Goal: Task Accomplishment & Management: Use online tool/utility

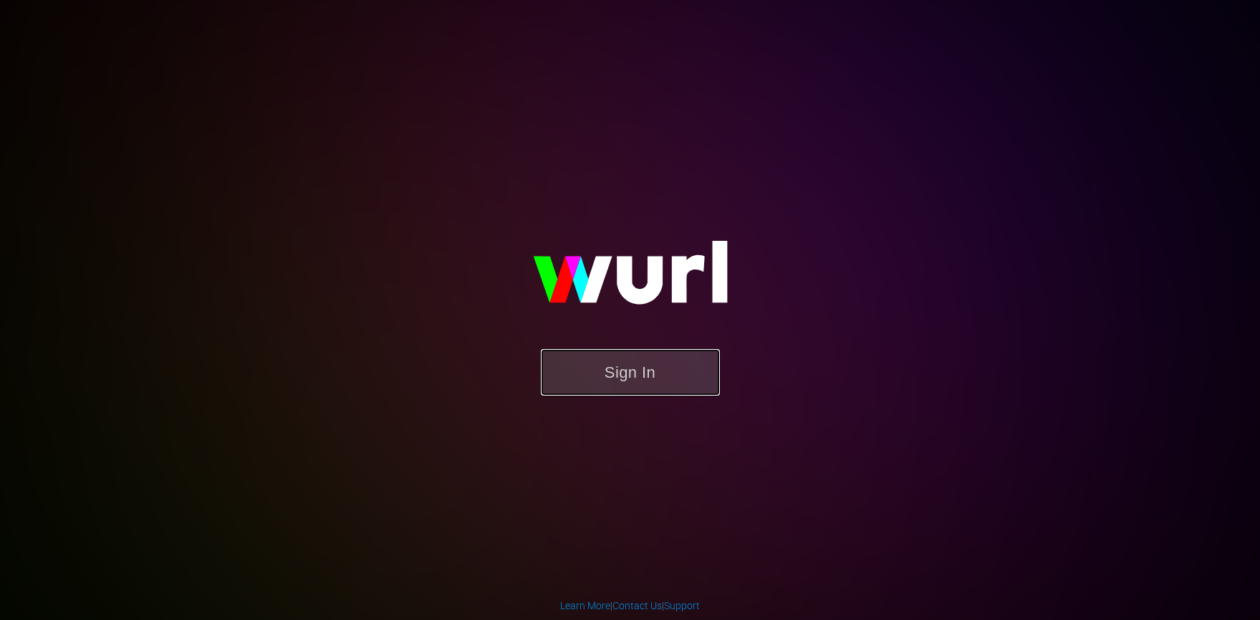
click at [635, 364] on button "Sign In" at bounding box center [630, 372] width 179 height 47
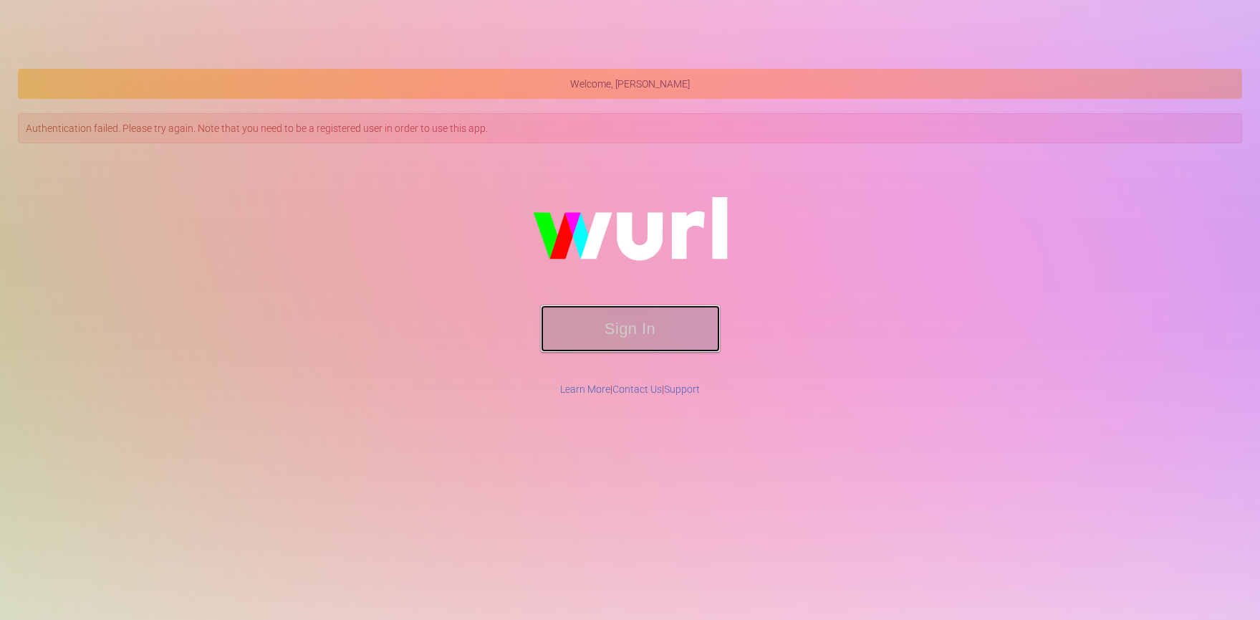
click at [590, 325] on button "Sign In" at bounding box center [630, 328] width 179 height 47
click at [633, 302] on img at bounding box center [630, 235] width 287 height 139
drag, startPoint x: 600, startPoint y: 329, endPoint x: 577, endPoint y: 325, distance: 23.3
click at [600, 329] on button "Sign In" at bounding box center [630, 328] width 179 height 47
click at [566, 319] on button "Sign In" at bounding box center [630, 328] width 179 height 47
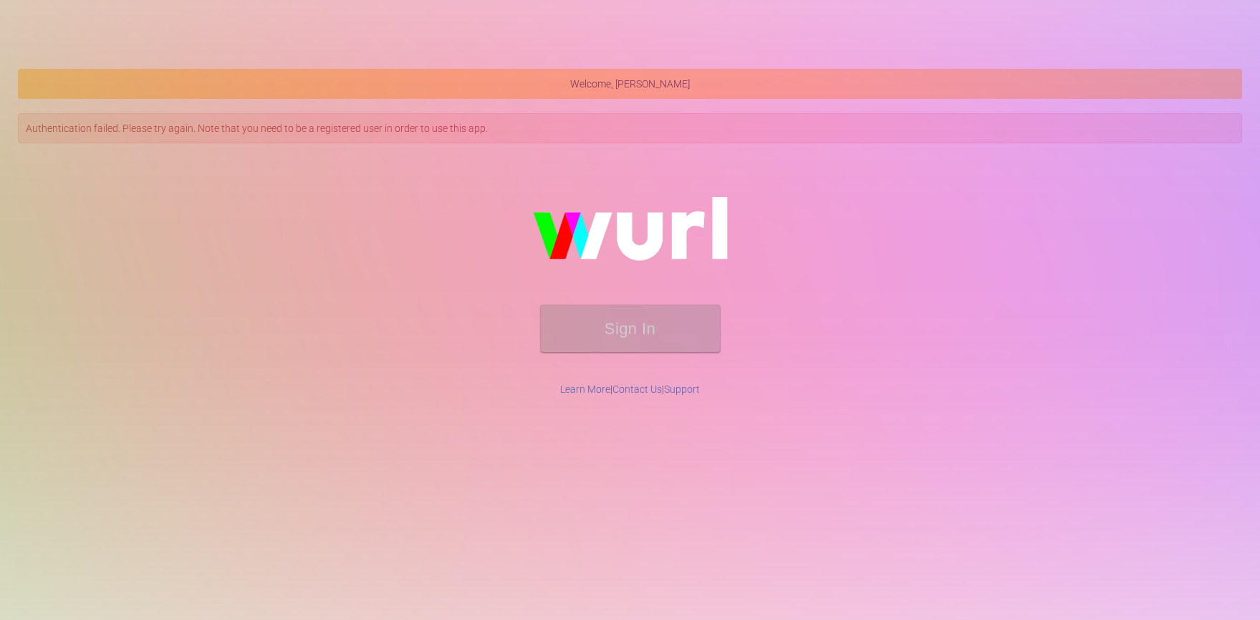
click at [427, 249] on div "Sign In" at bounding box center [630, 266] width 1222 height 229
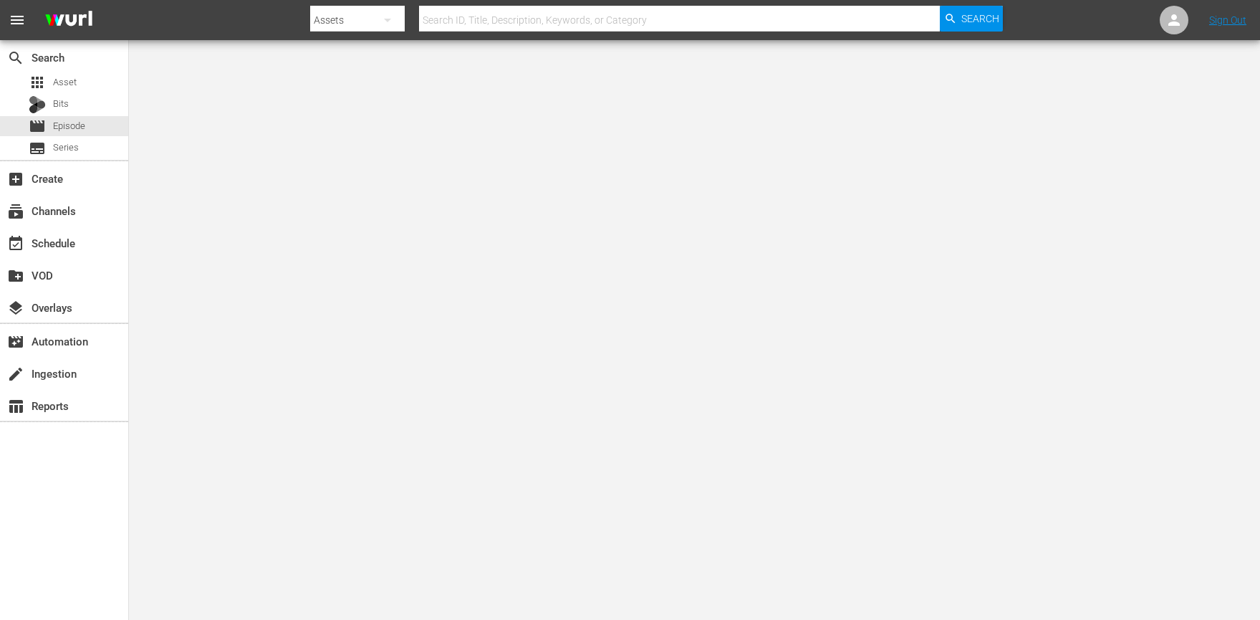
click at [290, 327] on div at bounding box center [630, 310] width 1260 height 620
click at [87, 125] on div "movie Episode" at bounding box center [64, 126] width 128 height 20
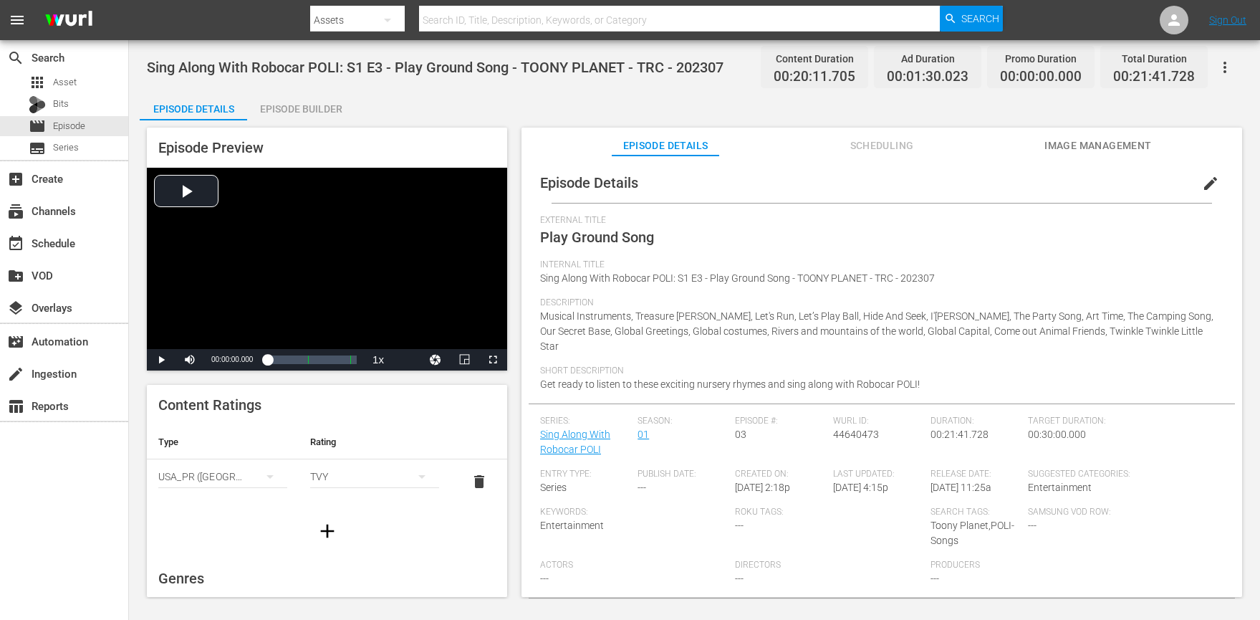
scroll to position [6, 0]
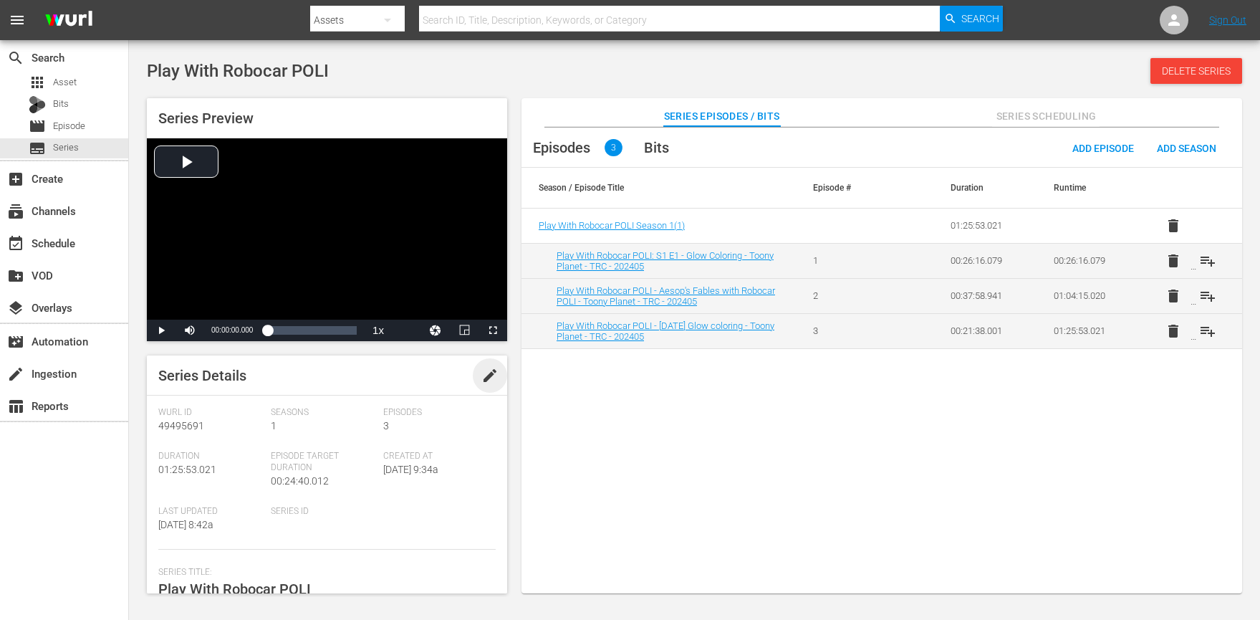
click at [481, 379] on span "edit" at bounding box center [489, 375] width 17 height 17
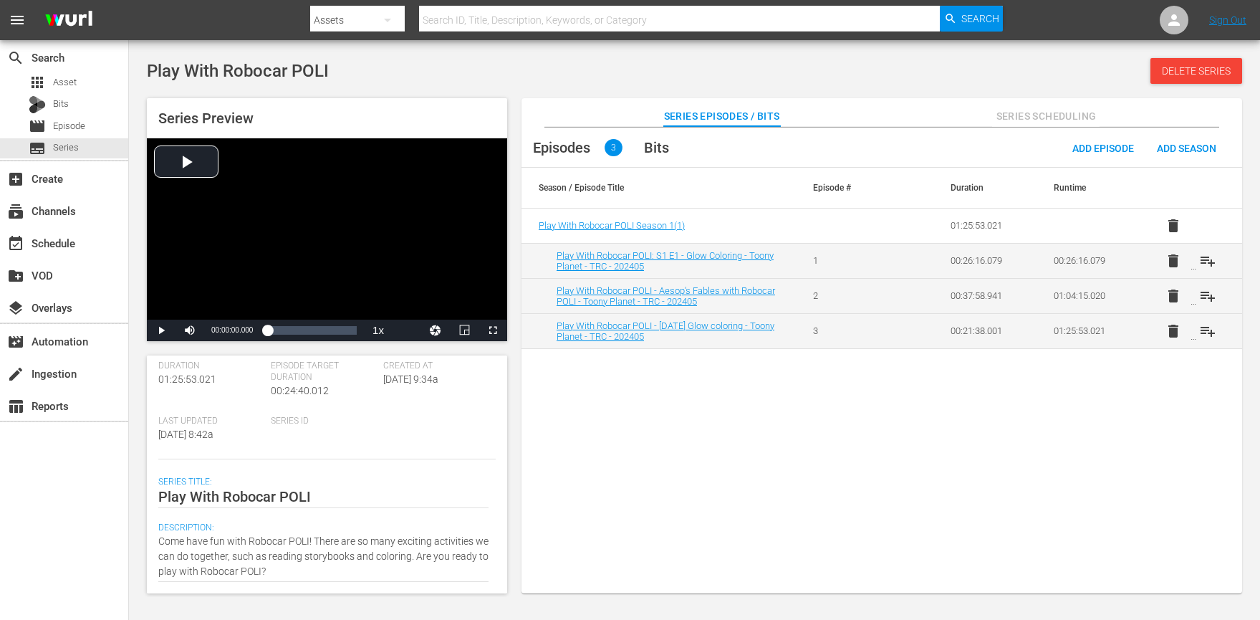
scroll to position [105, 0]
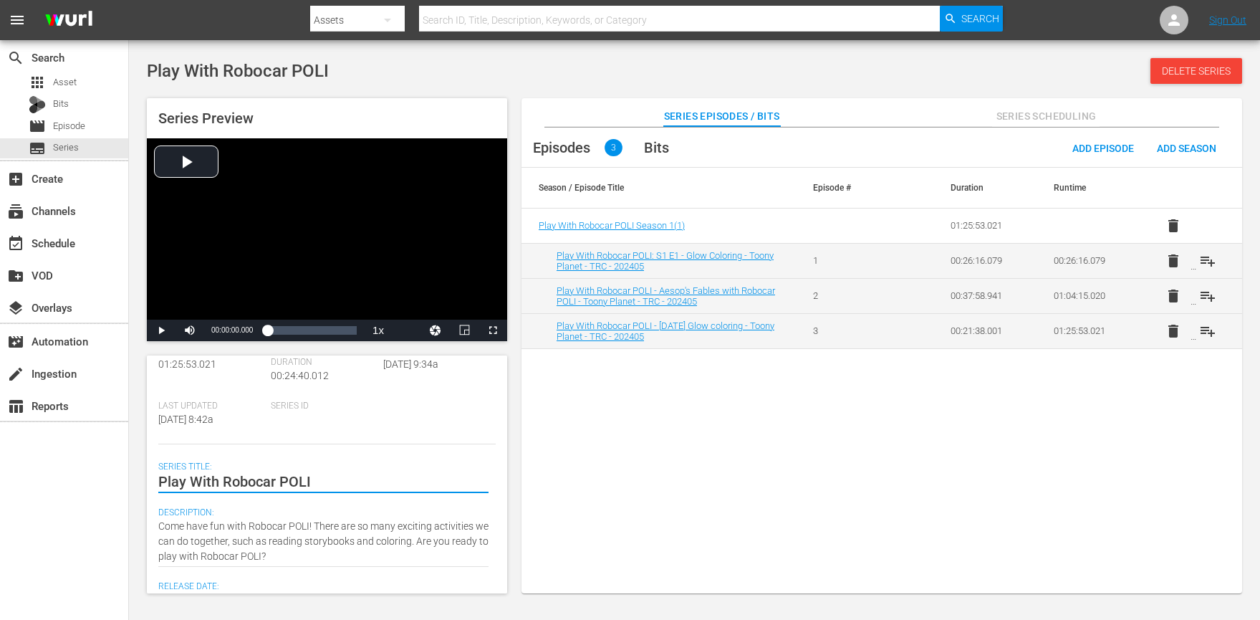
drag, startPoint x: 188, startPoint y: 479, endPoint x: 343, endPoint y: 487, distance: 155.7
click at [335, 489] on textarea "Play With Robocar POLI" at bounding box center [323, 481] width 330 height 17
click at [344, 487] on textarea "Play With Robocar POLI" at bounding box center [323, 481] width 330 height 17
drag, startPoint x: 307, startPoint y: 481, endPoint x: 100, endPoint y: 485, distance: 207.1
click at [129, 0] on div "search Search apps Asset Bits movie Episode subtitles Series add_box Create sub…" at bounding box center [694, 0] width 1131 height 0
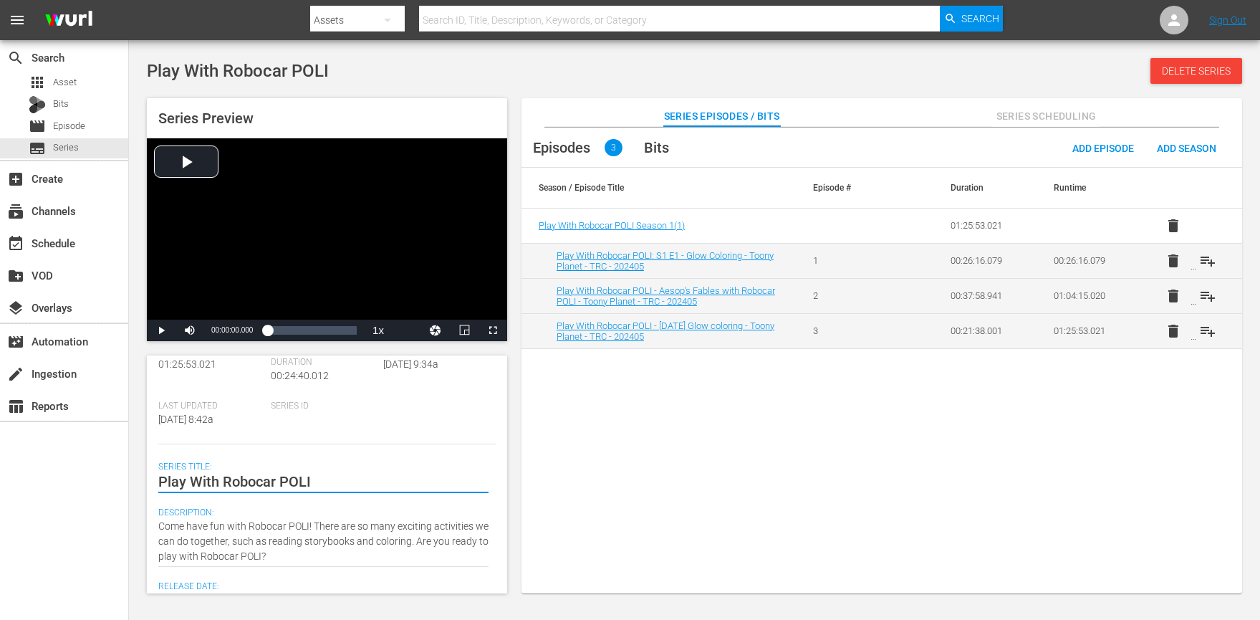
click at [334, 479] on textarea "Play With Robocar POLI" at bounding box center [323, 481] width 330 height 17
drag, startPoint x: 110, startPoint y: 478, endPoint x: 85, endPoint y: 477, distance: 25.8
click at [129, 0] on div "search Search apps Asset Bits movie Episode subtitles Series add_box Create sub…" at bounding box center [694, 0] width 1131 height 0
click at [644, 466] on div "Episodes 3 Bits Add Episode Add Season Season / Episode Title Episode # Duratio…" at bounding box center [882, 368] width 721 height 481
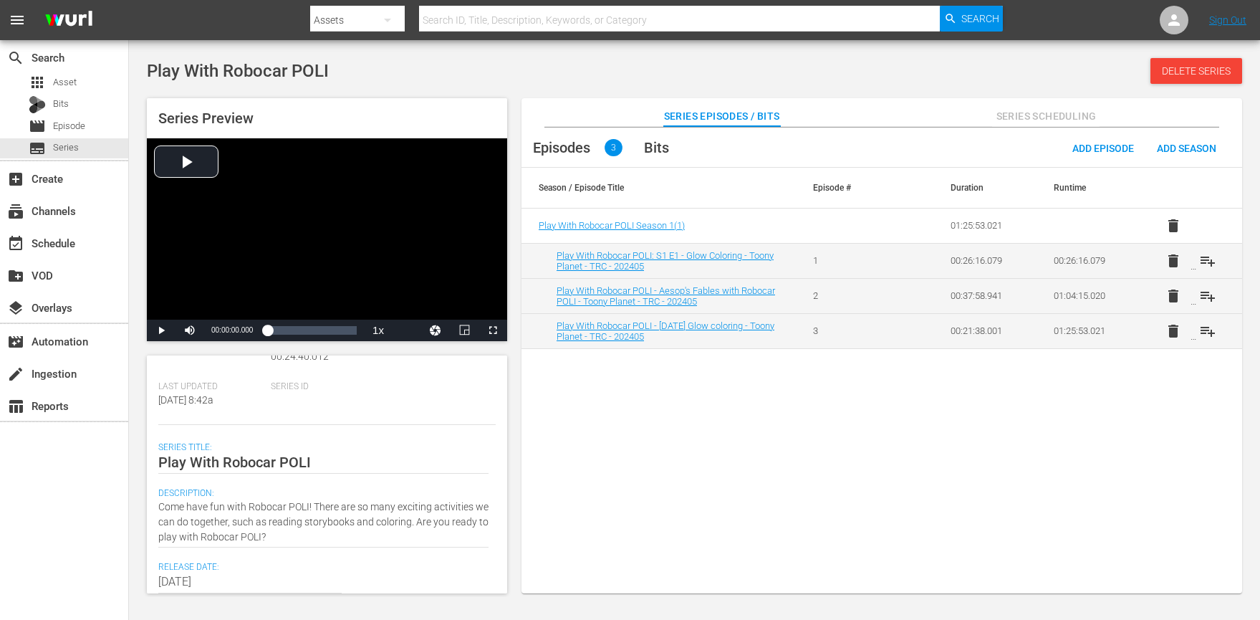
scroll to position [123, 0]
drag, startPoint x: 313, startPoint y: 527, endPoint x: 135, endPoint y: 498, distance: 180.7
click at [129, 0] on div "search Search apps Asset Bits movie Episode subtitles Series add_box Create sub…" at bounding box center [694, 0] width 1131 height 0
drag, startPoint x: 301, startPoint y: 524, endPoint x: 318, endPoint y: 520, distance: 17.6
click at [301, 524] on textarea "Come have fun with Robocar POLI! There are so many exciting activities we can d…" at bounding box center [323, 524] width 330 height 45
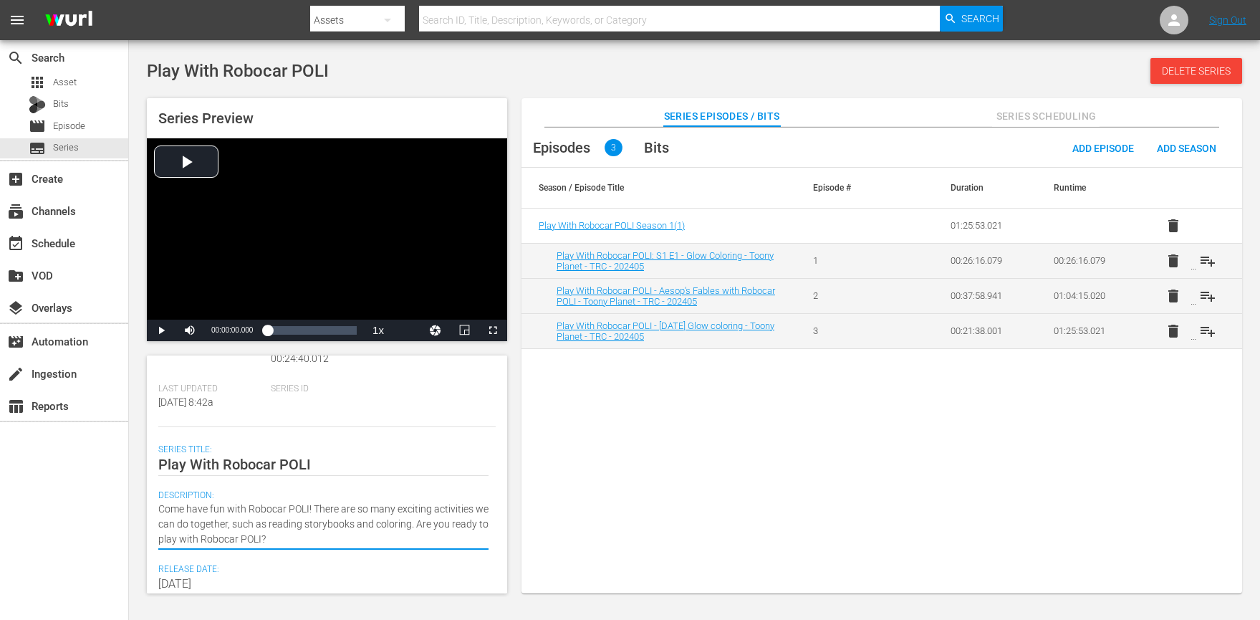
drag, startPoint x: 313, startPoint y: 509, endPoint x: 396, endPoint y: 530, distance: 85.7
click at [313, 509] on textarea "Come have fun with Robocar POLI! There are so many exciting activities we can d…" at bounding box center [323, 524] width 330 height 45
type textarea "Come have fun with Robocar POLI There are so many exciting activities we can do…"
type textarea "Come have fun with Robocar POLI! There are so many exciting activities we can d…"
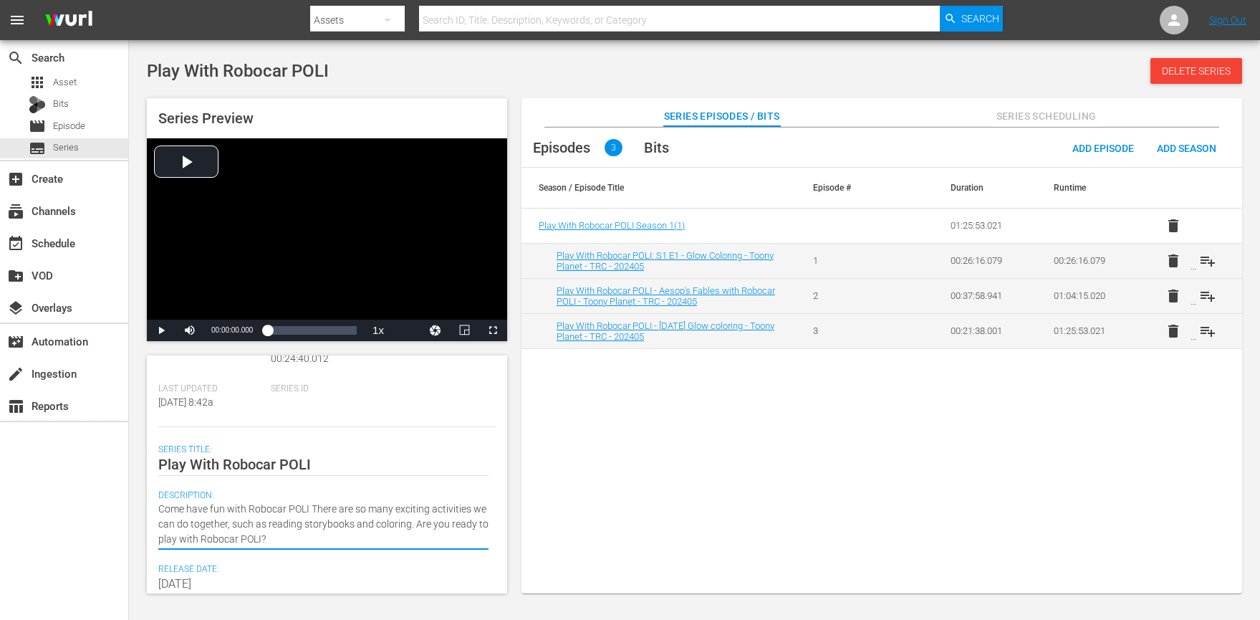
type textarea "Come have fun with Robocar POLI! There are so many exciting activities we can d…"
drag, startPoint x: 315, startPoint y: 505, endPoint x: 337, endPoint y: 512, distance: 24.0
click at [315, 505] on textarea "Come have fun with Robocar POLI! There are so many exciting activities we can d…" at bounding box center [323, 524] width 330 height 45
type textarea "Come have fun with Robocar POLI!There are so many exciting activities we can do…"
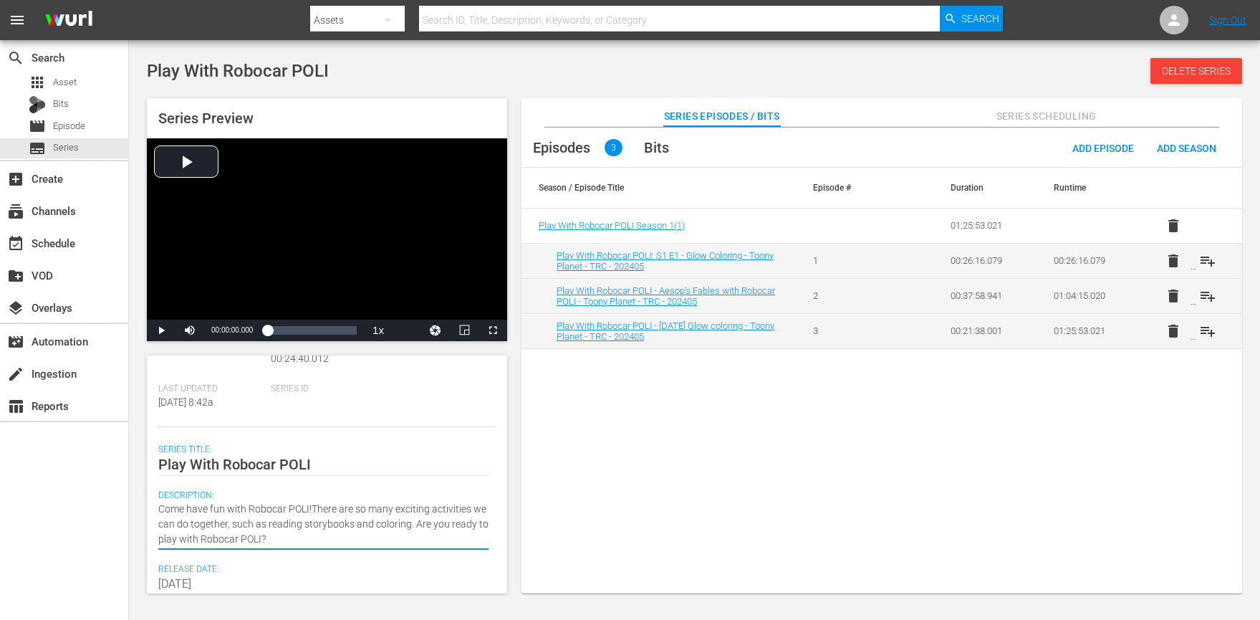
type textarea "Come have fun with Robocar POLI! There are so many exciting activities we can d…"
click at [431, 524] on textarea "Come have fun with Robocar POLI! There are so many exciting activities we can d…" at bounding box center [323, 524] width 330 height 45
type textarea "Come have fun with Robocar POLI! There are so many exciting activities we can d…"
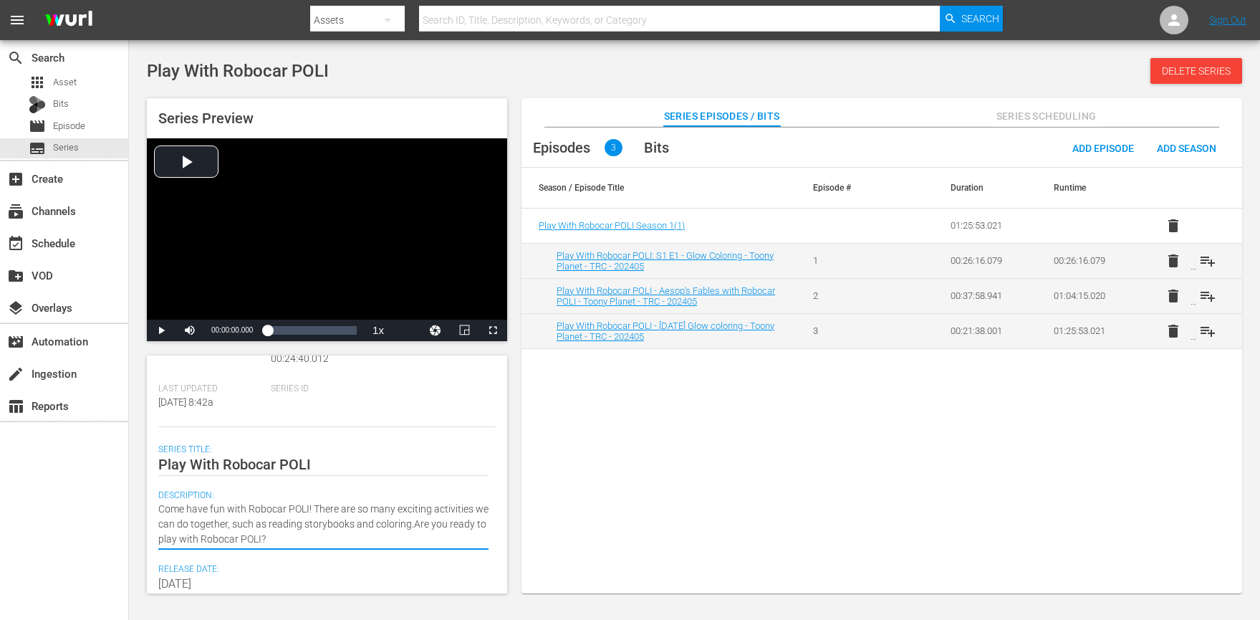
type textarea "Come have fun with Robocar POLI! There are so many exciting activities we can d…"
drag, startPoint x: 313, startPoint y: 527, endPoint x: 277, endPoint y: 530, distance: 35.9
click at [209, 493] on div "Come have fun with Robocar POLI! There are so many exciting activities we can d…" at bounding box center [323, 524] width 330 height 62
drag, startPoint x: 355, startPoint y: 555, endPoint x: 385, endPoint y: 500, distance: 61.9
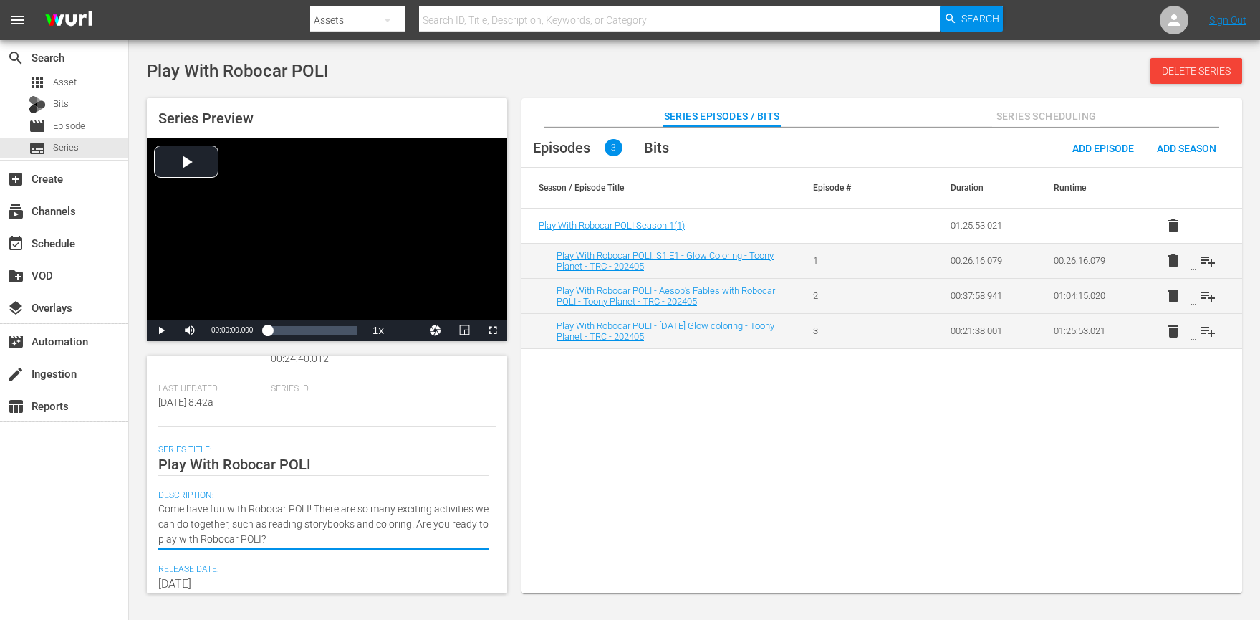
click at [355, 555] on div "Description: Come have fun with Robocar POLI! There are so many exciting activi…" at bounding box center [326, 527] width 337 height 74
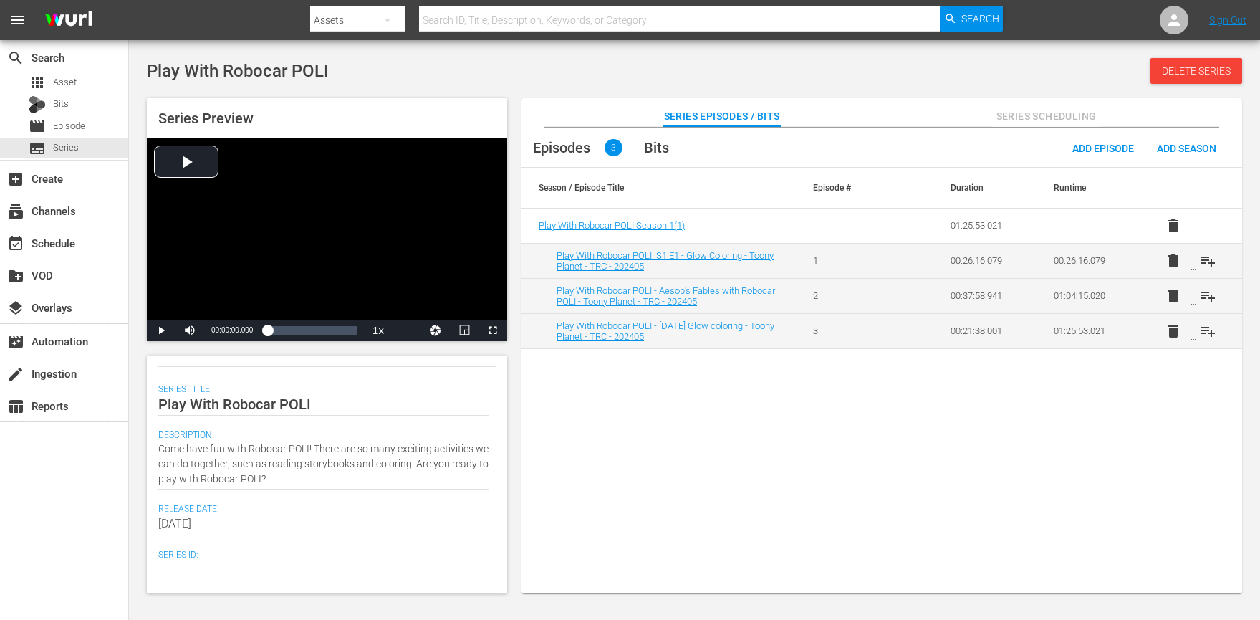
scroll to position [189, 0]
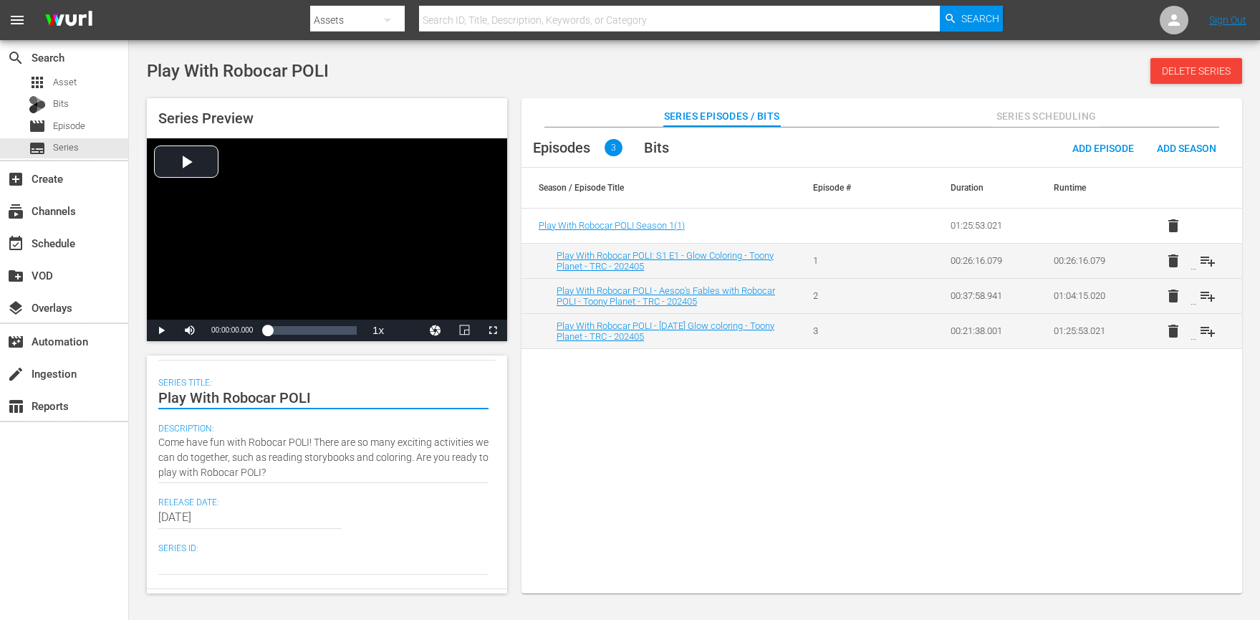
drag, startPoint x: 225, startPoint y: 403, endPoint x: 141, endPoint y: 406, distance: 83.9
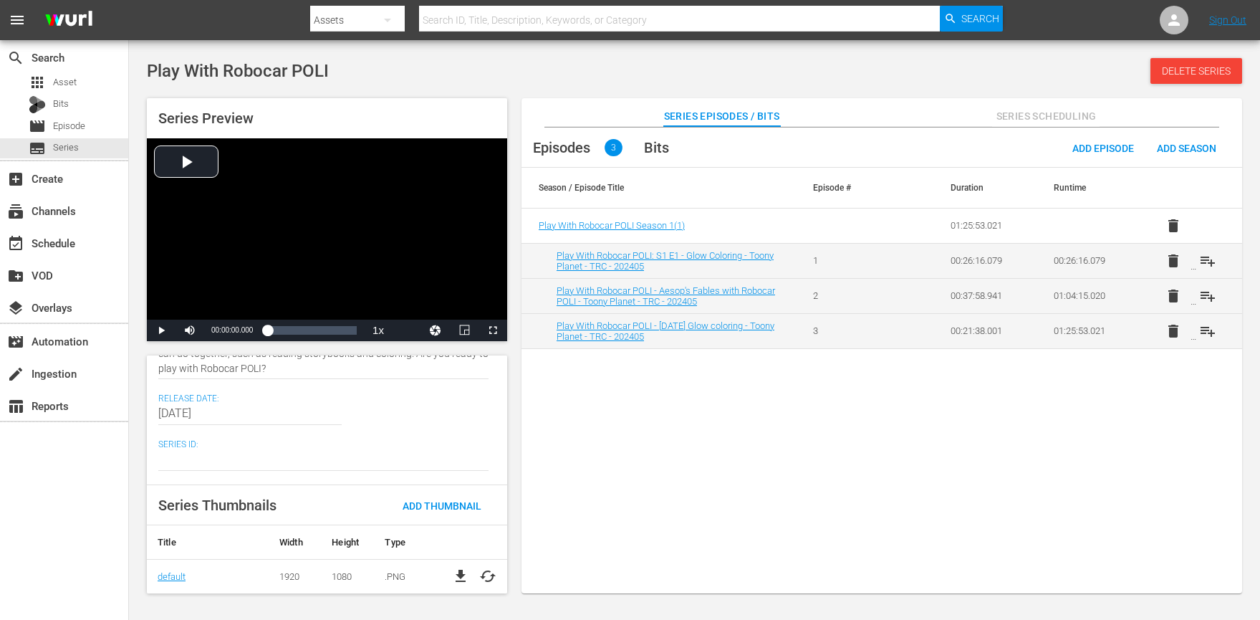
scroll to position [0, 0]
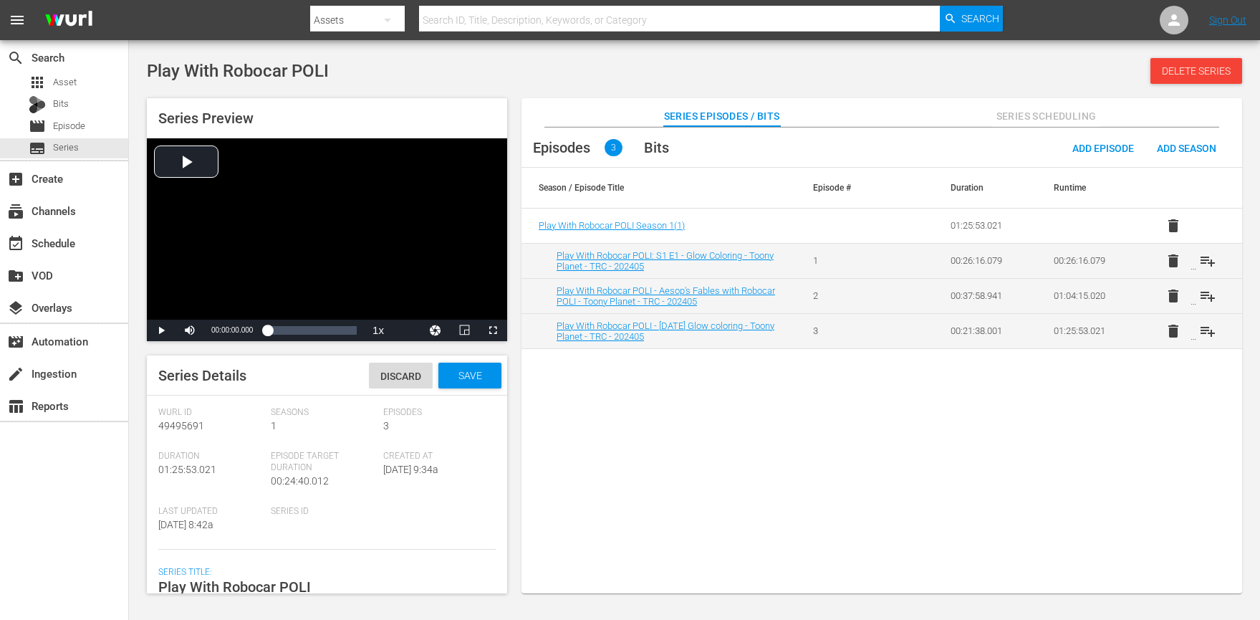
click at [499, 370] on div "Discard Save" at bounding box center [438, 376] width 138 height 26
click at [486, 375] on span "Save" at bounding box center [470, 375] width 47 height 11
click at [489, 375] on span "edit" at bounding box center [489, 375] width 17 height 17
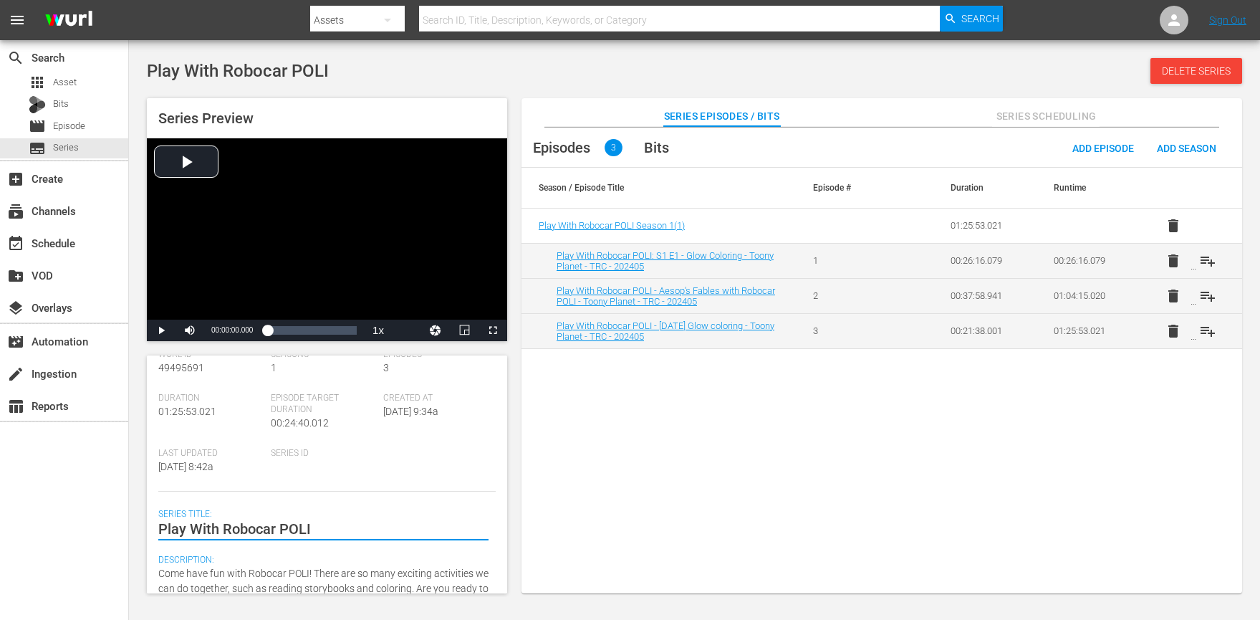
drag, startPoint x: 316, startPoint y: 527, endPoint x: -2, endPoint y: 507, distance: 318.8
type textarea "P"
type textarea "Pl"
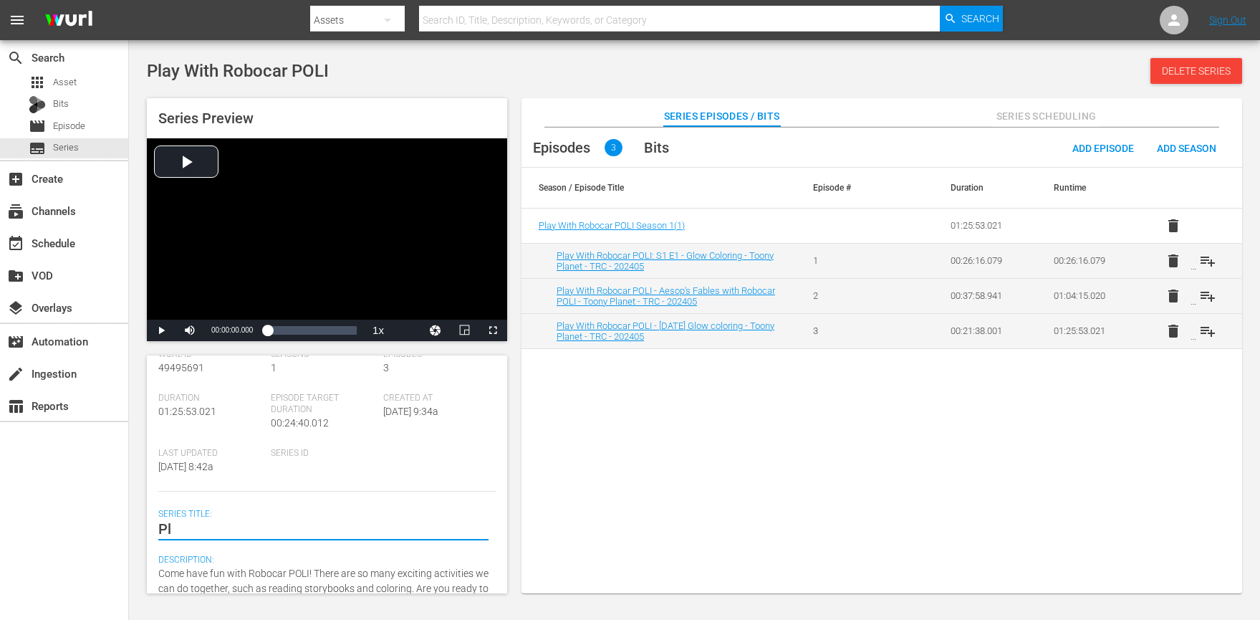
type textarea "Pla"
type textarea "Play"
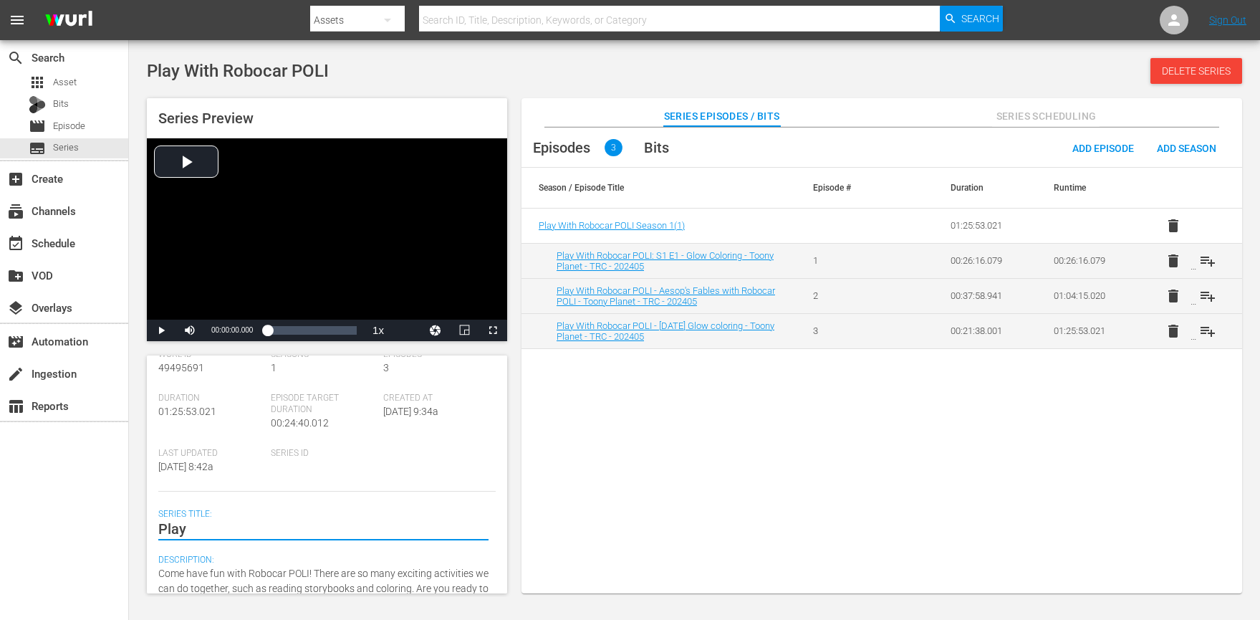
type textarea "Play"
type textarea "Play W"
type textarea "Play Wi"
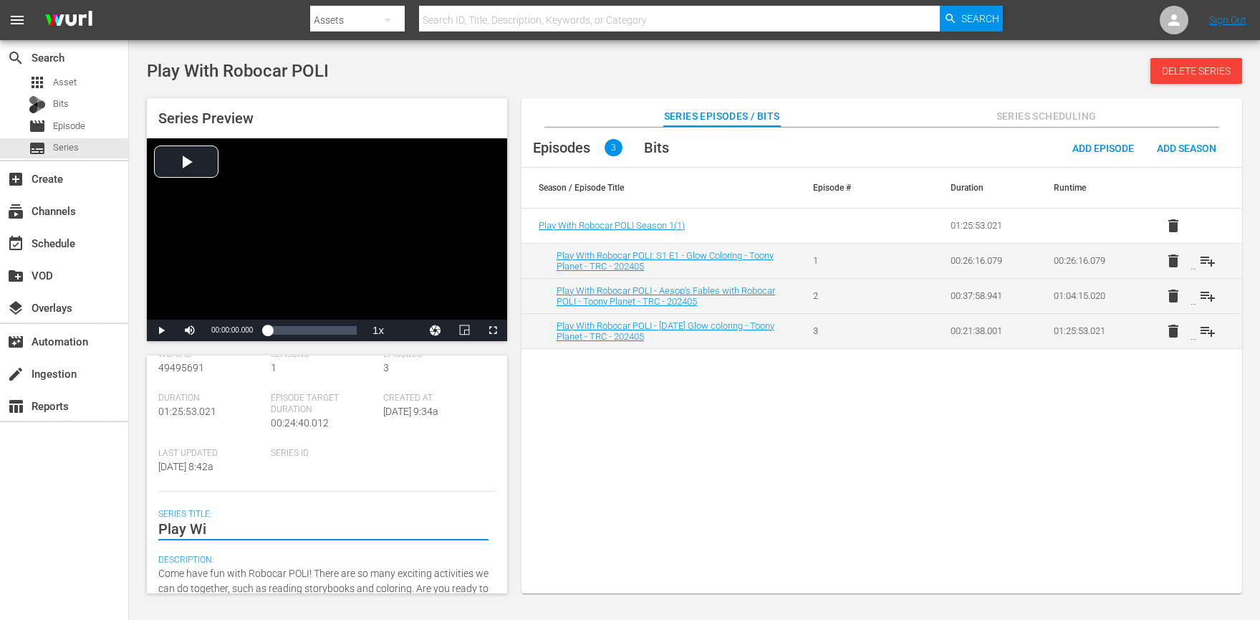
type textarea "Play Wit"
type textarea "Play With"
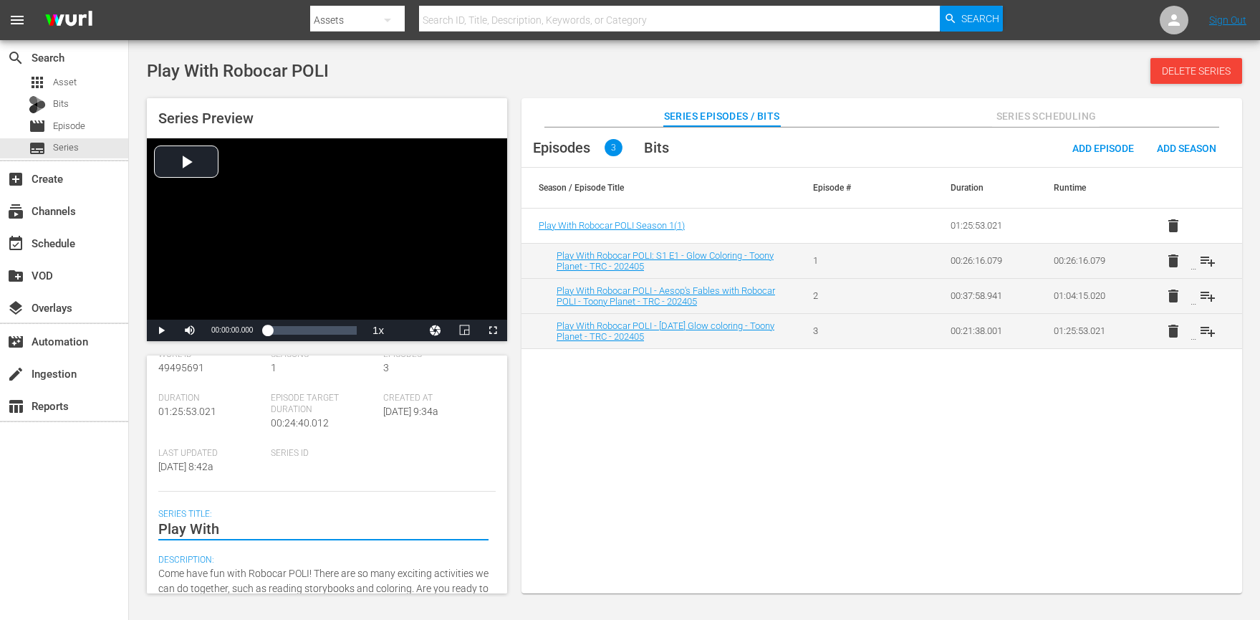
type textarea "Play With"
type textarea "Play Wit"
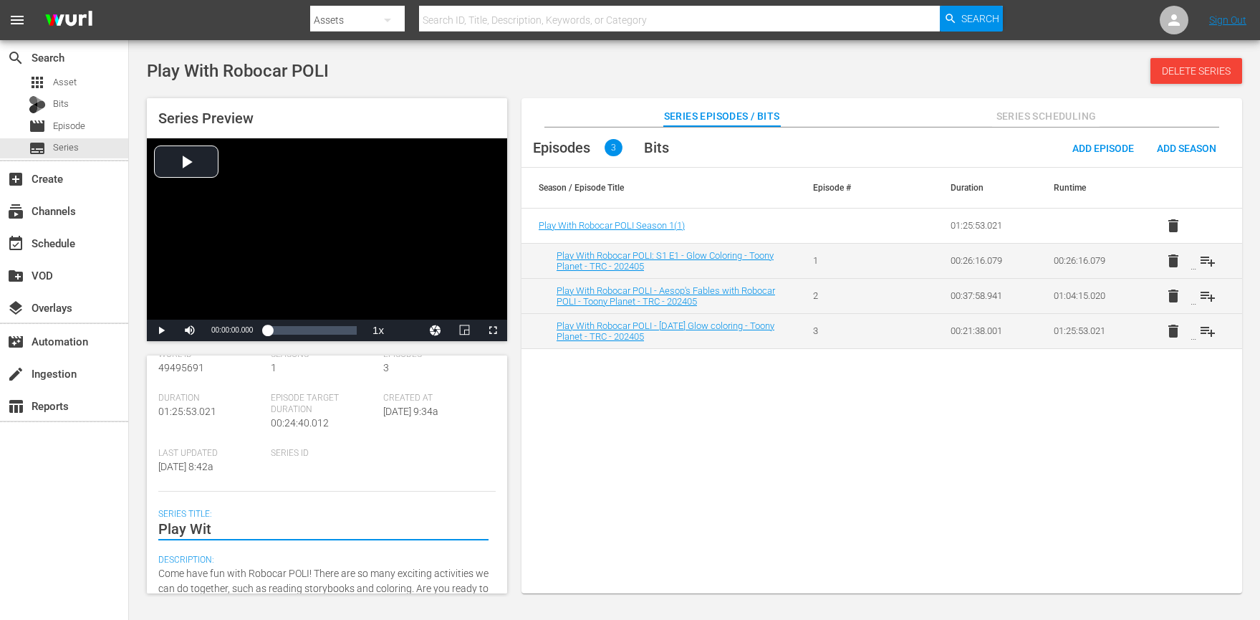
type textarea "Play Wi"
type textarea "Play W"
type textarea "Play"
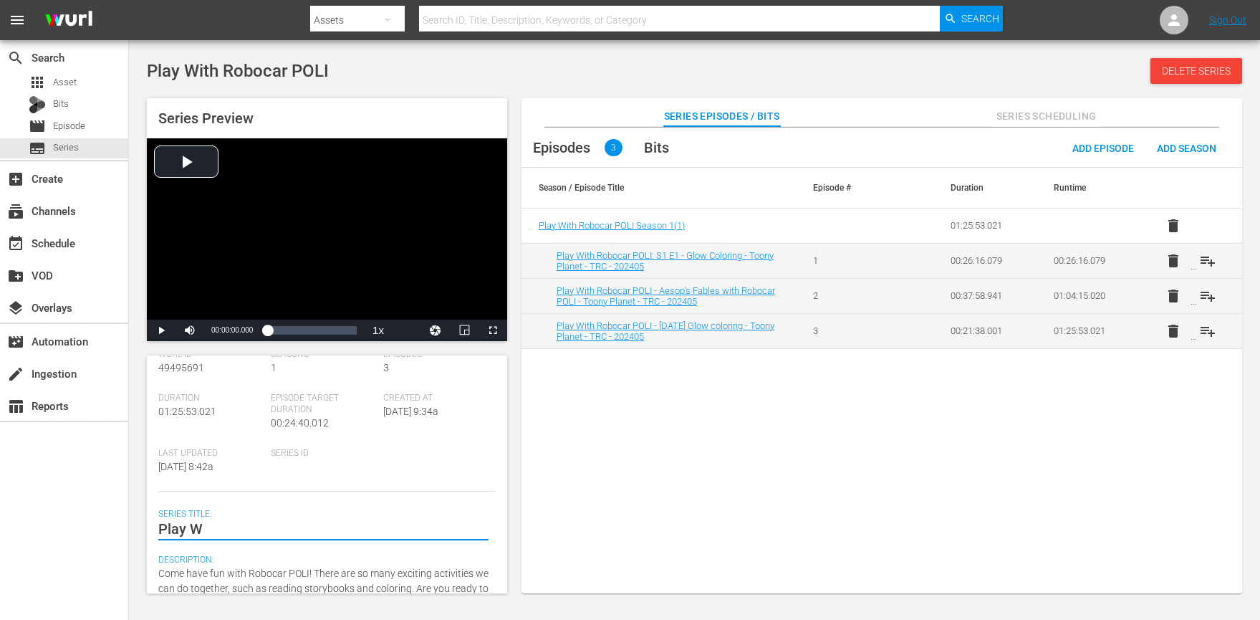
type textarea "Play"
type textarea "Play w"
type textarea "Play"
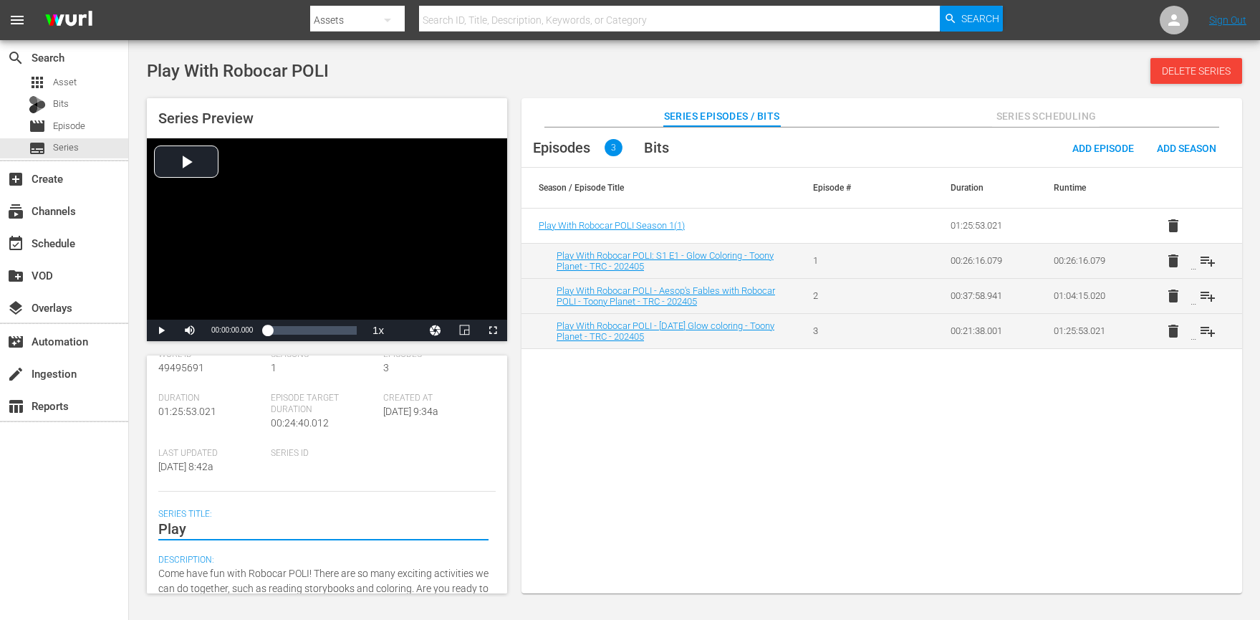
type textarea "Play W"
type textarea "Play Wh"
type textarea "Play Wht"
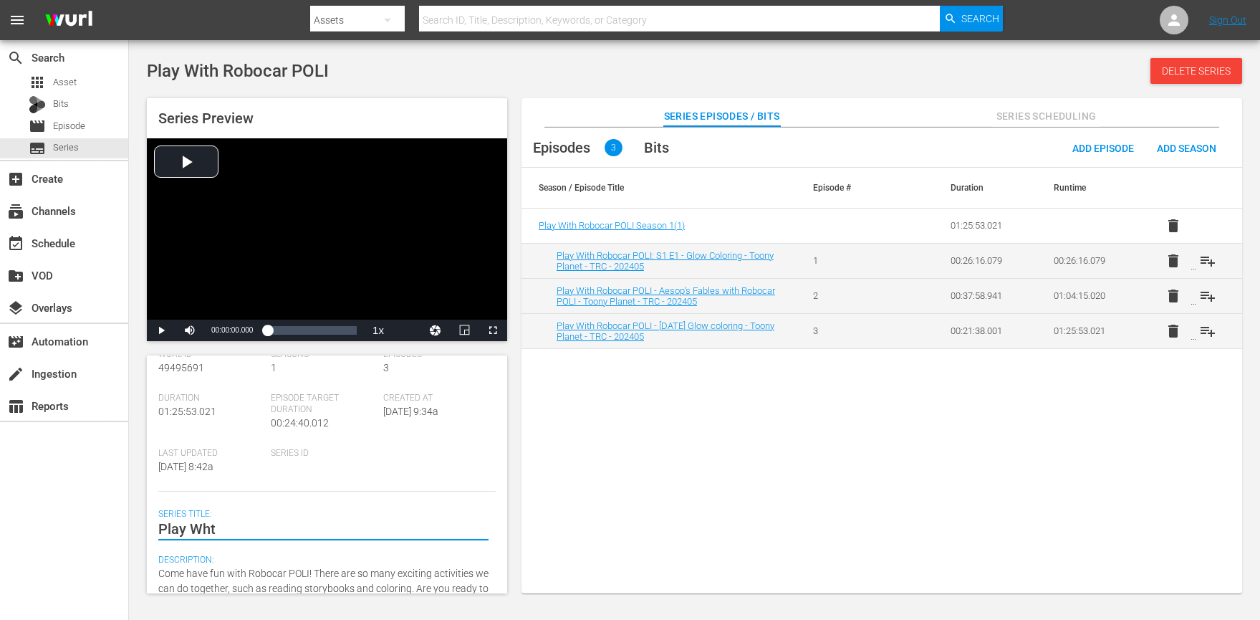
type textarea "Play Whti"
type textarea "Play Wht"
type textarea "Play Wh"
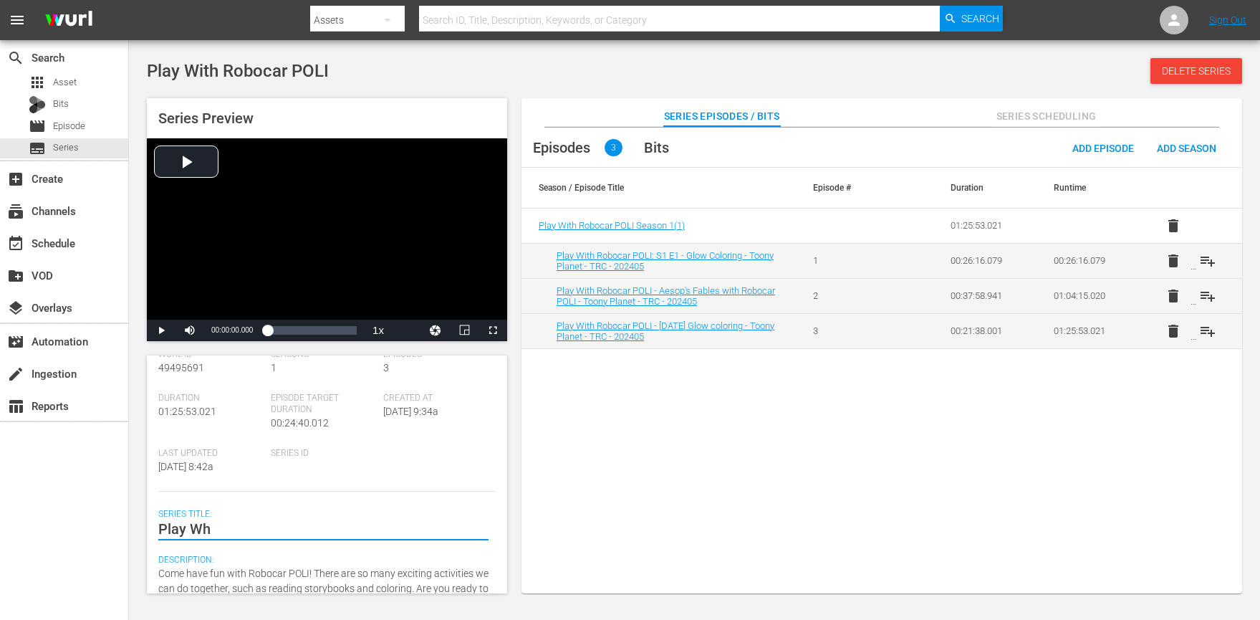
type textarea "Play W"
type textarea "Play Wi"
type textarea "Play Wit"
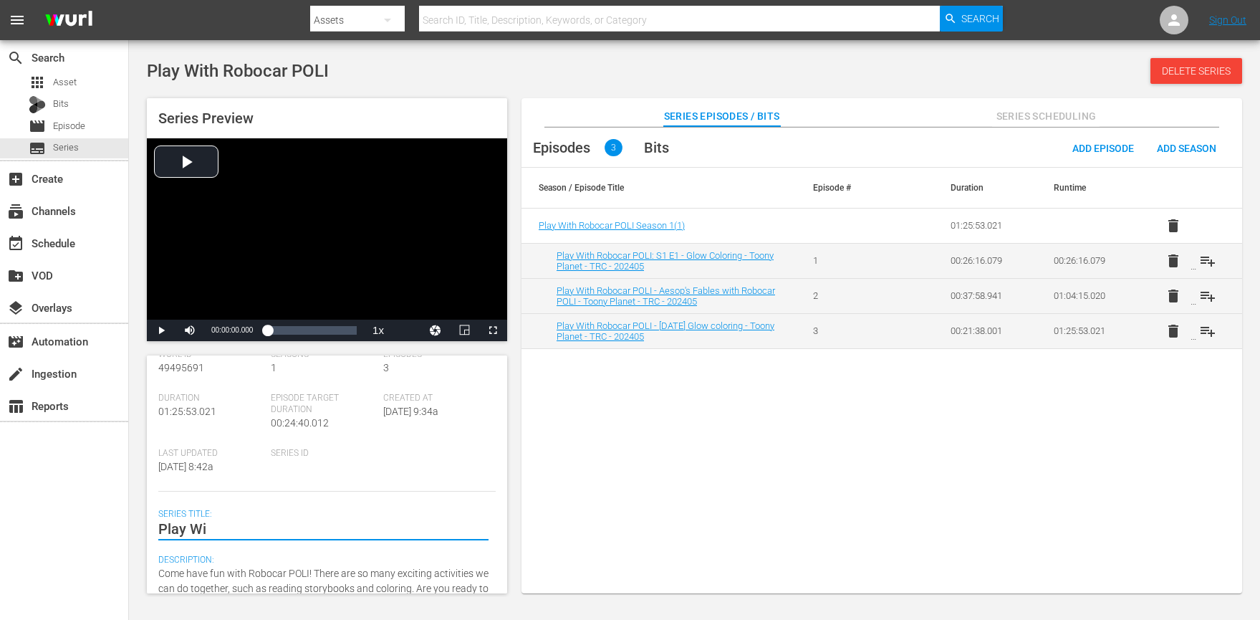
type textarea "Play Wit"
type textarea "Play With"
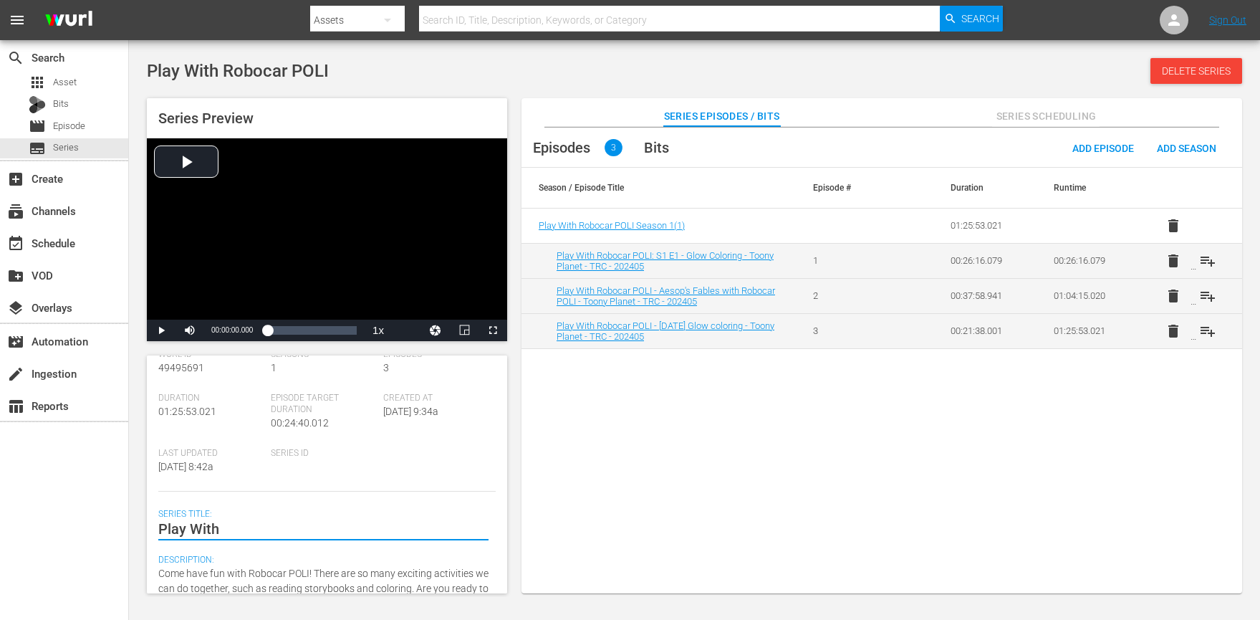
type textarea "Play With R"
type textarea "Play With Ro"
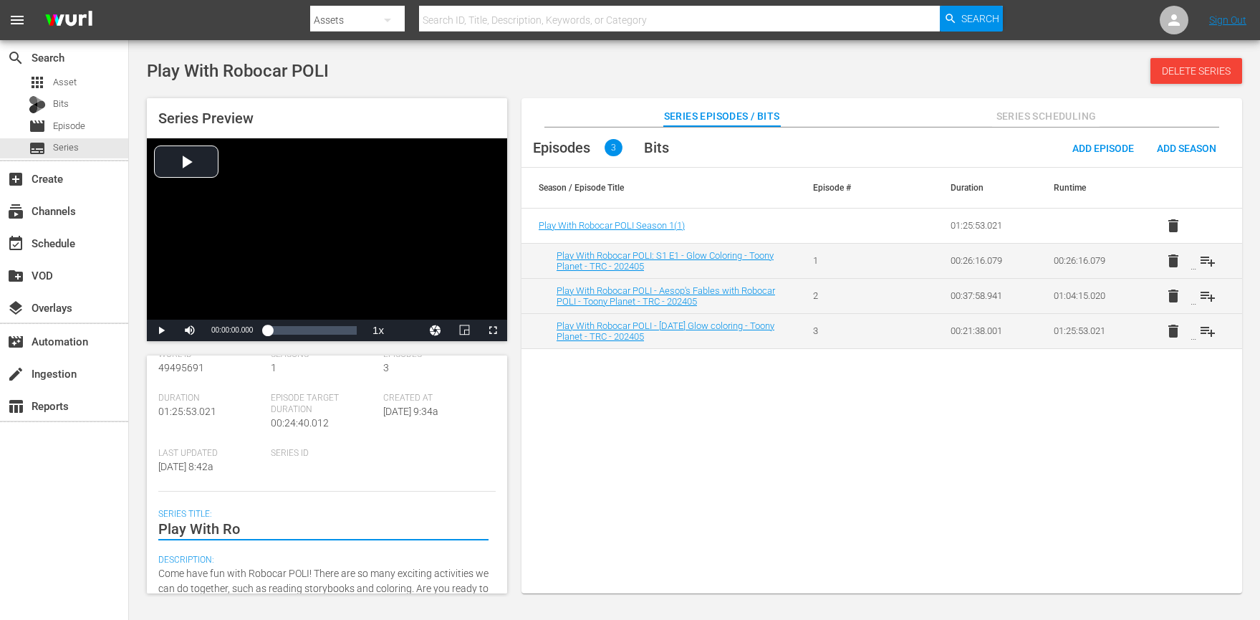
type textarea "Play With Ro"
type textarea "Play With Ro b"
type textarea "Play With Ro bo"
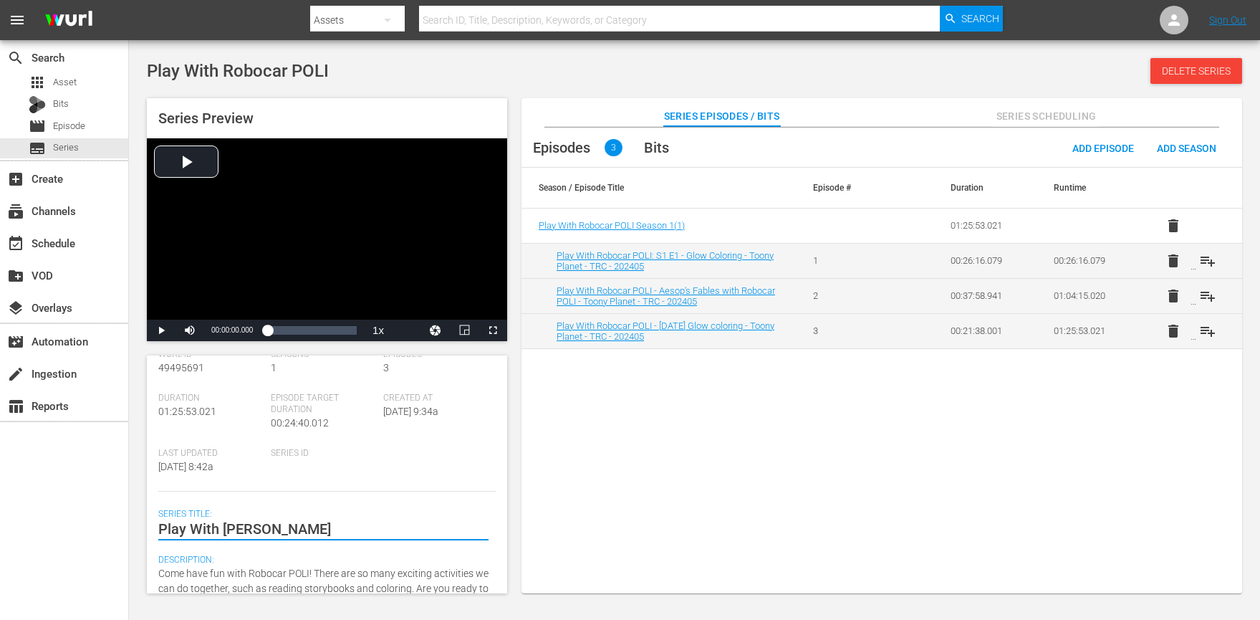
type textarea "Play With Ro boa"
type textarea "Play With Ro bo"
type textarea "Play With Ro b"
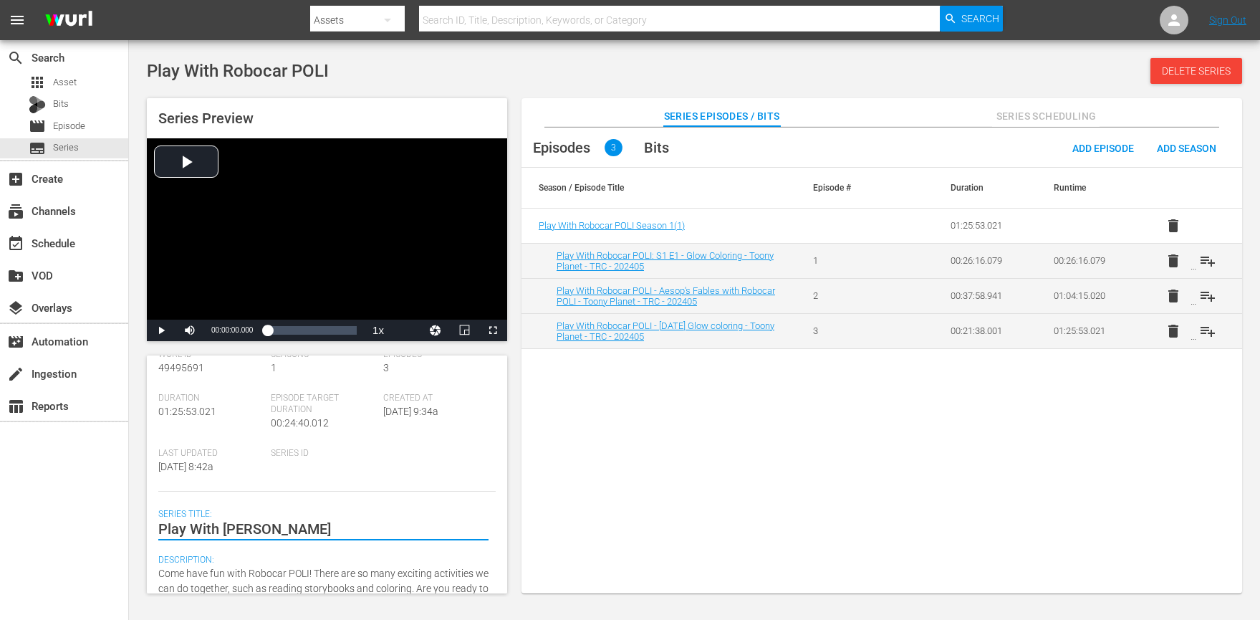
type textarea "Play With Ro b"
type textarea "Play With Ro"
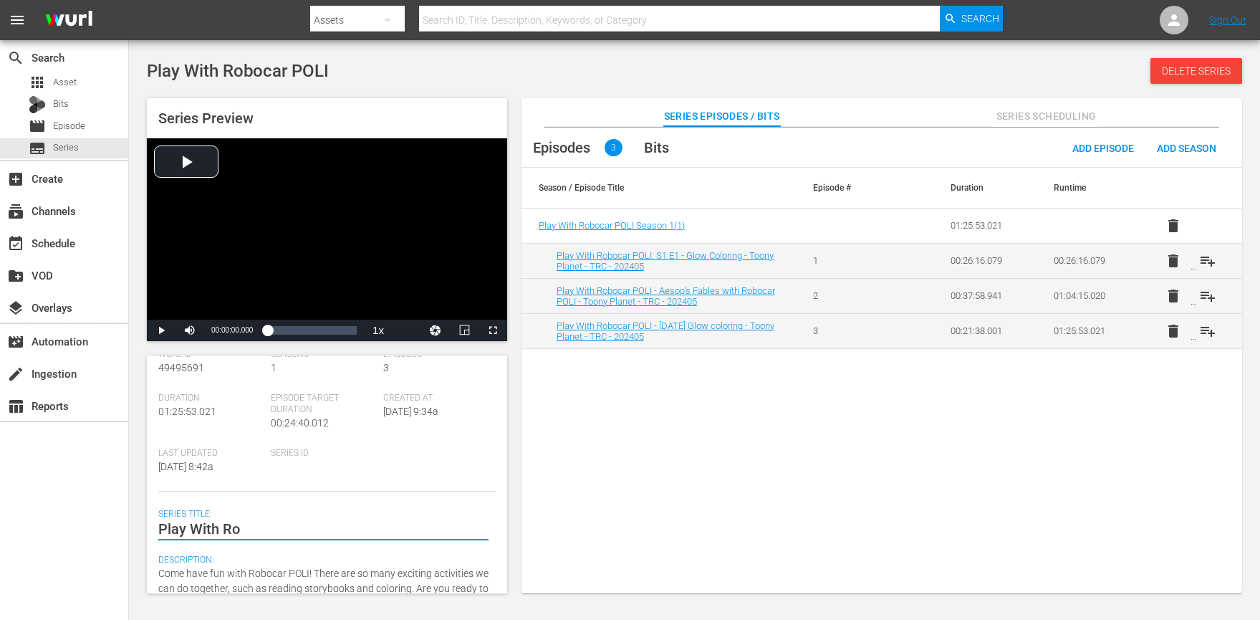
type textarea "Play With Rob"
type textarea "Play With Robo"
type textarea "Play With Roboc"
type textarea "Play With Roboca"
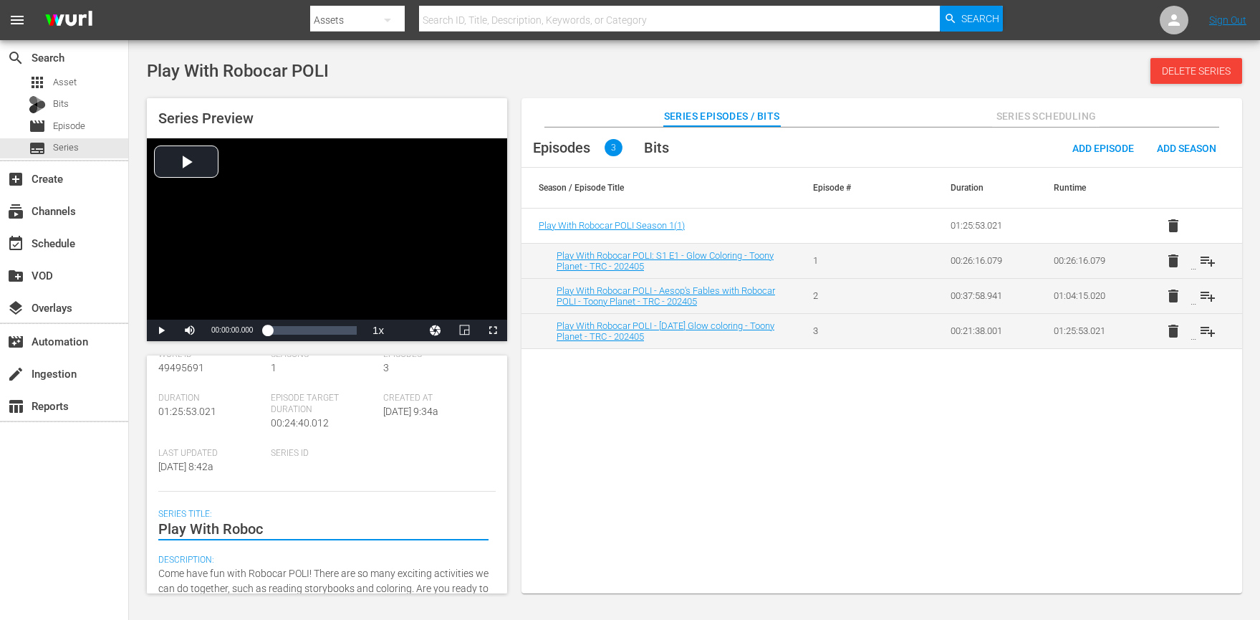
type textarea "Play With Roboca"
type textarea "Play With Robocar"
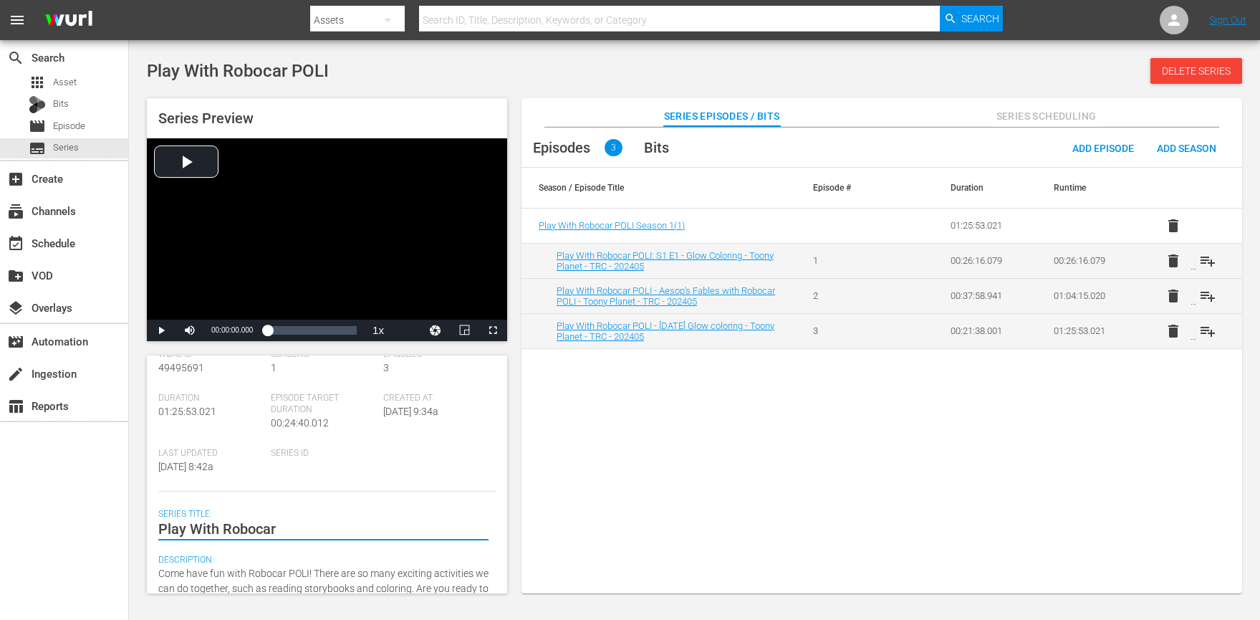
type textarea "Play With Robocar P"
type textarea "Play With Robocar PO"
type textarea "Play With Robocar POL"
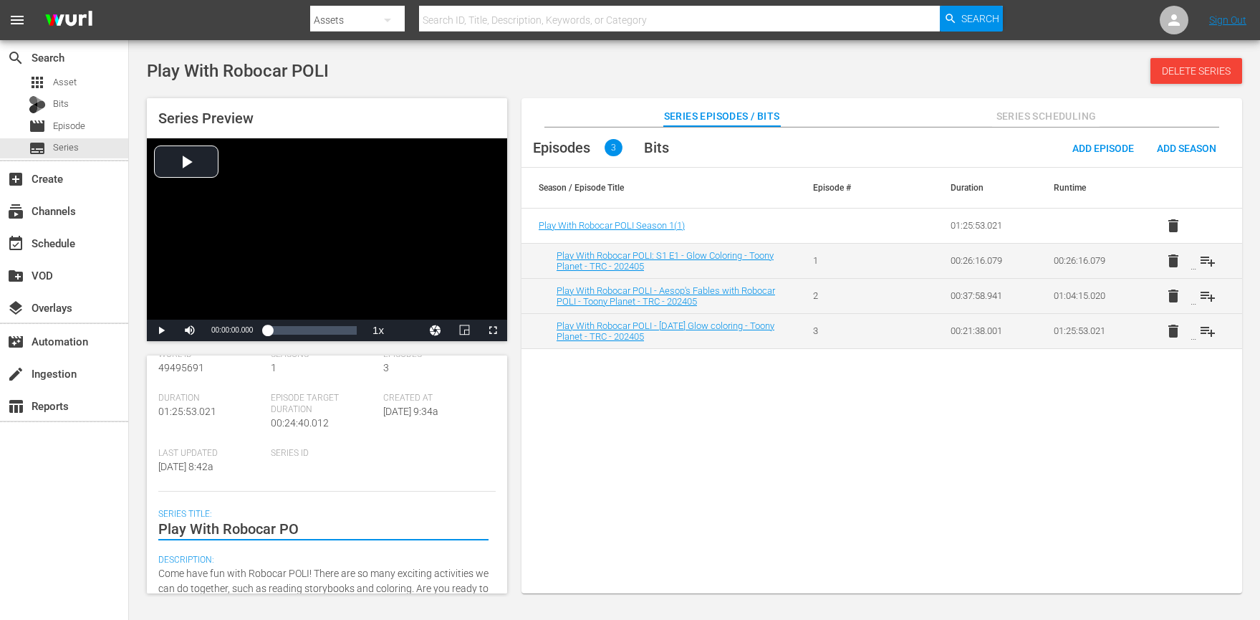
type textarea "Play With Robocar POL"
type textarea "Play With Robocar POLI"
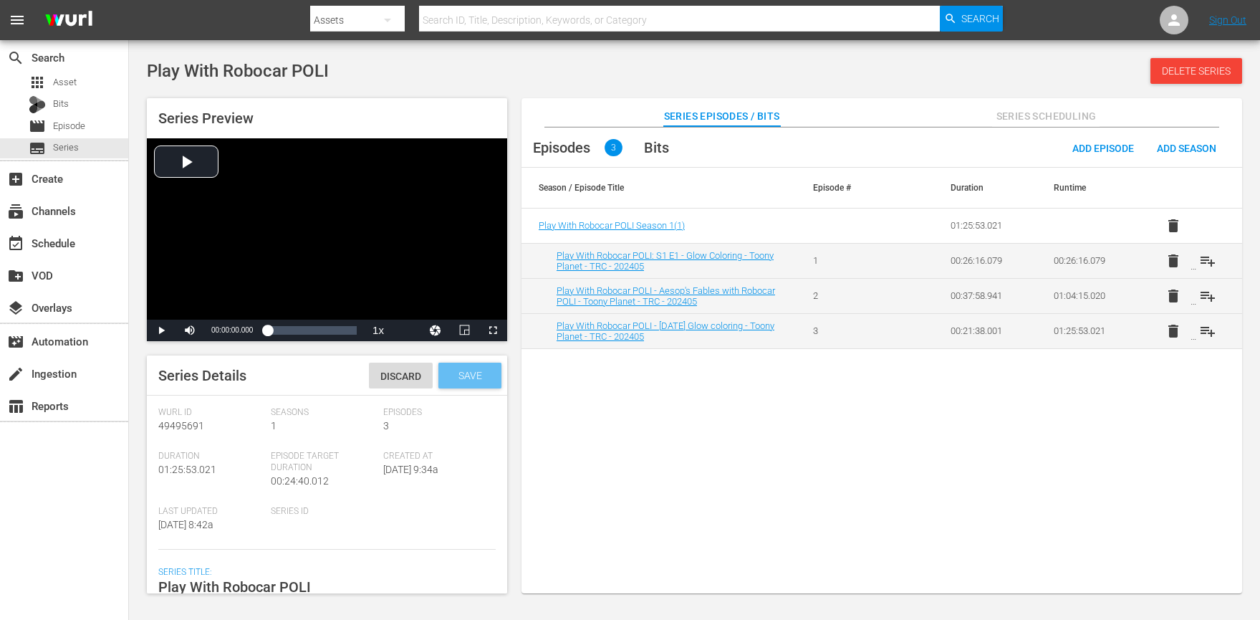
click at [489, 369] on div "Save" at bounding box center [470, 376] width 63 height 26
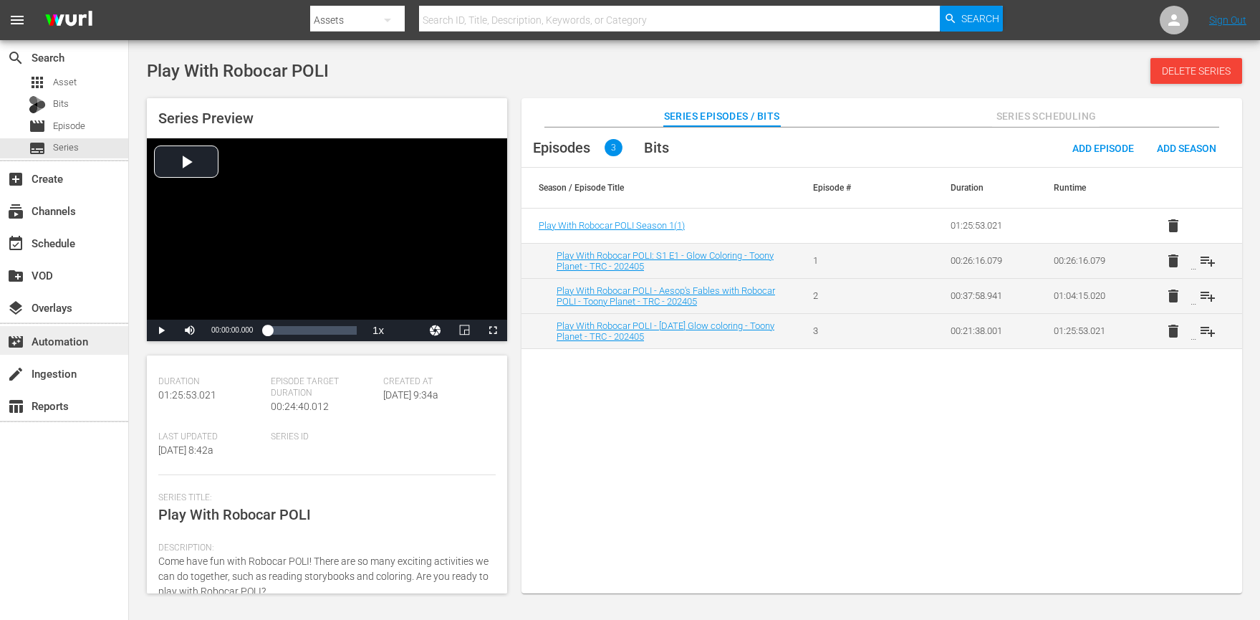
scroll to position [72, 0]
drag, startPoint x: 100, startPoint y: 114, endPoint x: 106, endPoint y: 123, distance: 10.3
click at [103, 118] on div "apps Asset Bits movie Episode subtitles Series" at bounding box center [64, 115] width 128 height 86
click at [106, 123] on div "movie Episode" at bounding box center [64, 126] width 128 height 20
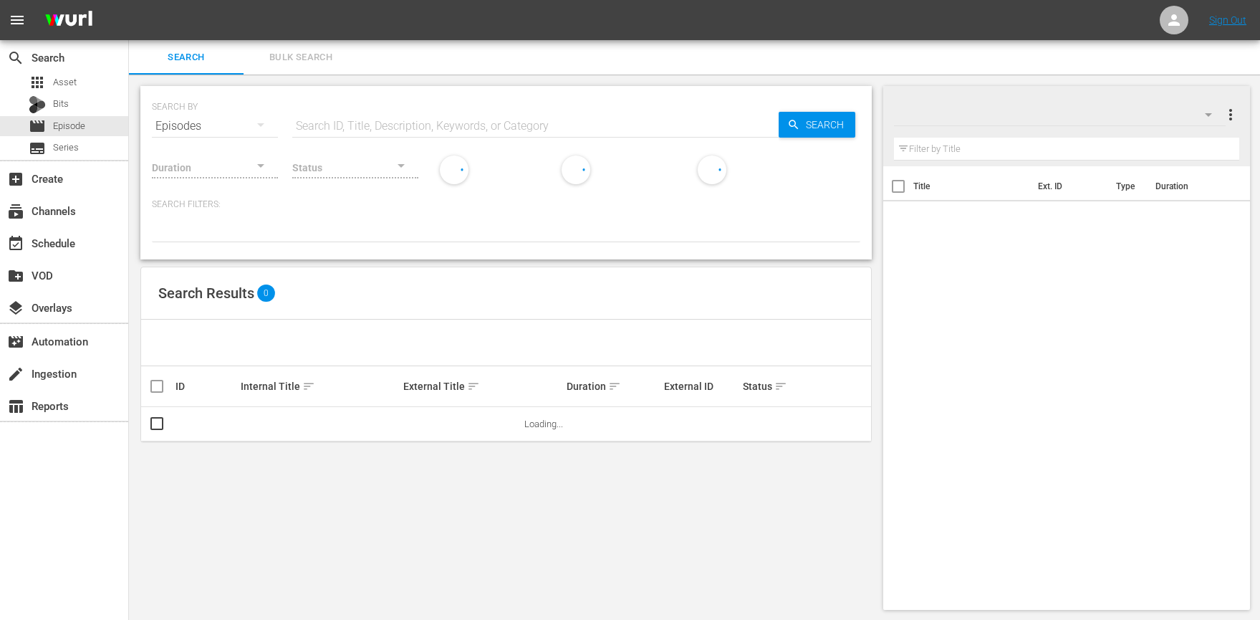
click at [408, 130] on input "text" at bounding box center [535, 126] width 487 height 34
paste input "Play Ground Song"
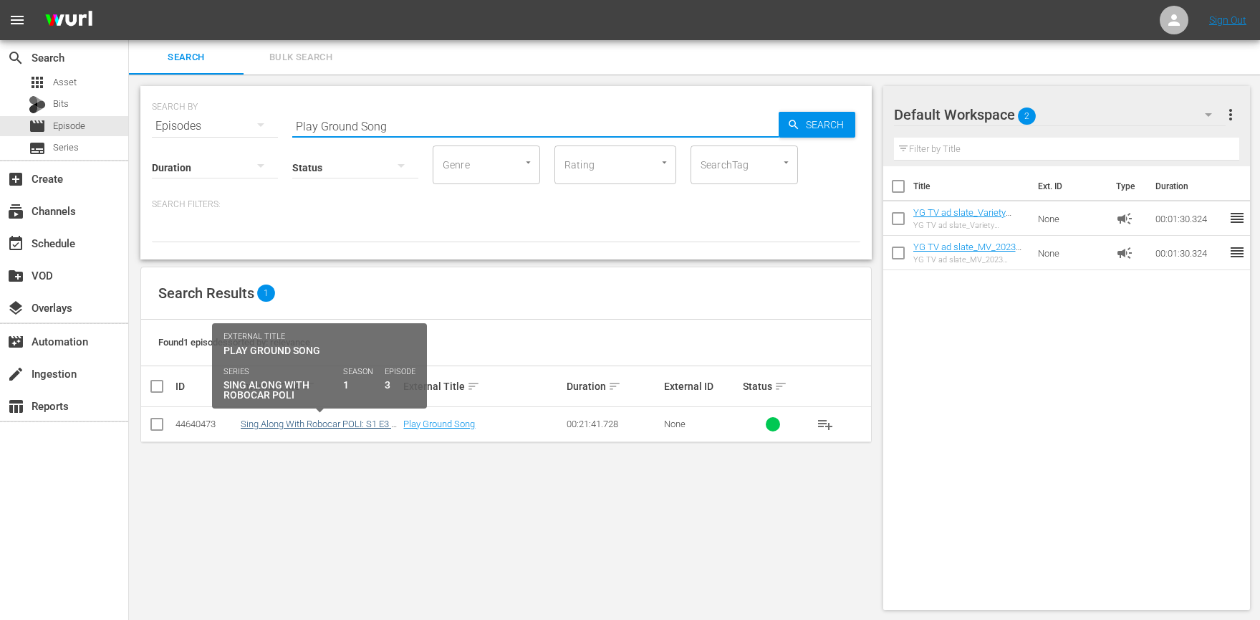
scroll to position [1, 0]
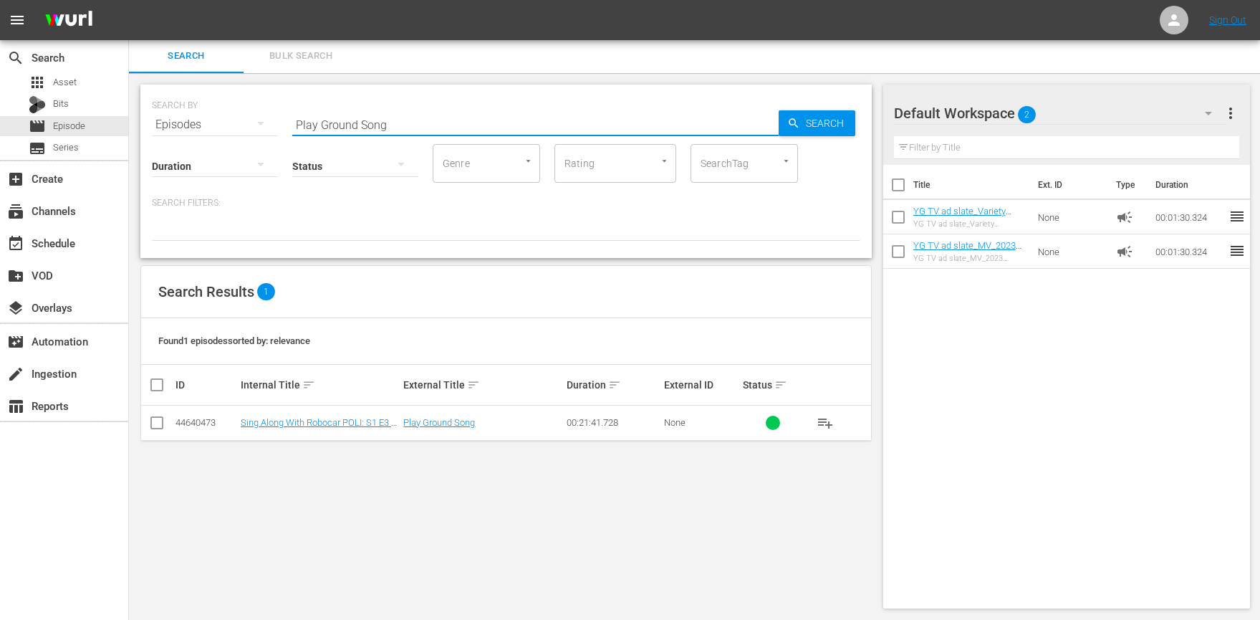
drag, startPoint x: 312, startPoint y: 116, endPoint x: 241, endPoint y: 115, distance: 71.7
click at [241, 115] on div "SEARCH BY Search By Episodes Search ID, Title, Description, Keywords, or Catego…" at bounding box center [506, 116] width 709 height 52
paste input "Loopy And Petty’s Eventful Night / Tu-Tu And Tongt"
type input "Loopy And Petty’s Eventful Night / Tu-Tu And Tongtong"
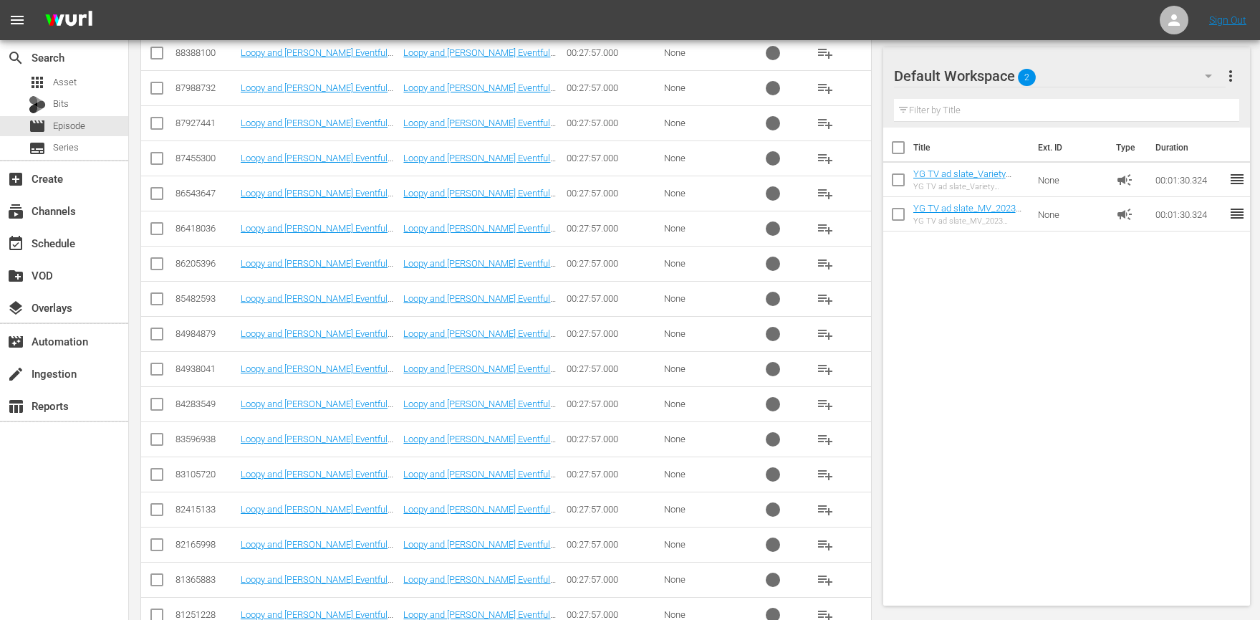
scroll to position [0, 0]
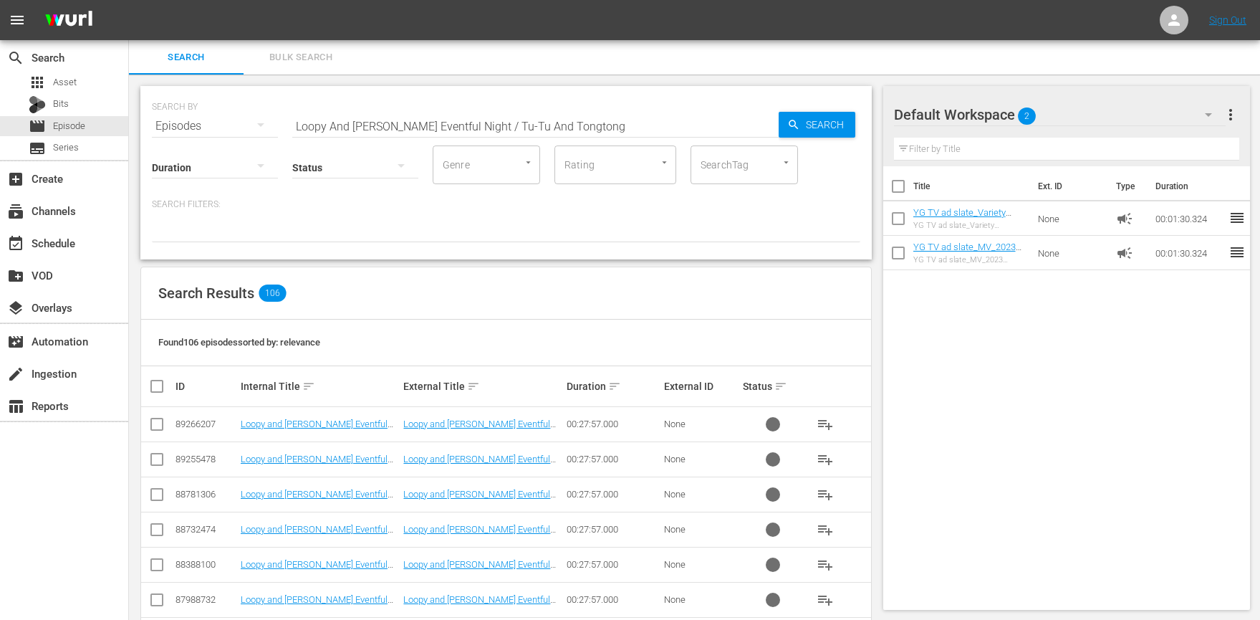
click at [645, 269] on div "Search Results 106" at bounding box center [506, 293] width 730 height 52
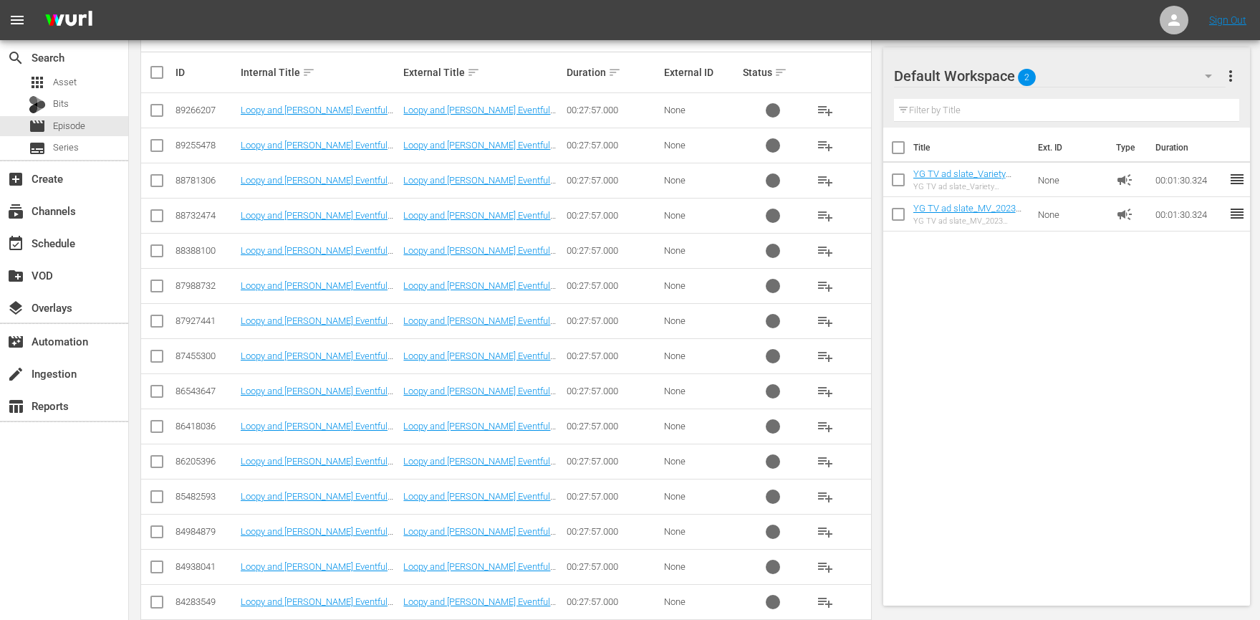
scroll to position [188, 0]
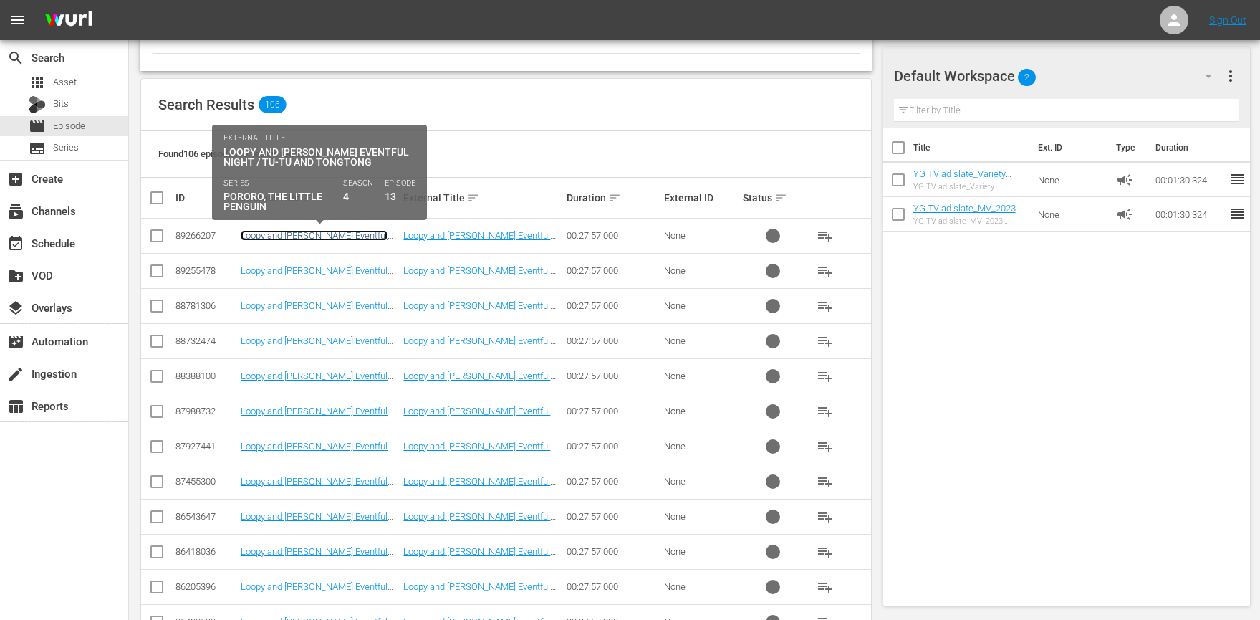
click at [330, 238] on link "Loopy and Petty’s Eventful Night / Tu-tu and Tongtong" at bounding box center [314, 240] width 147 height 21
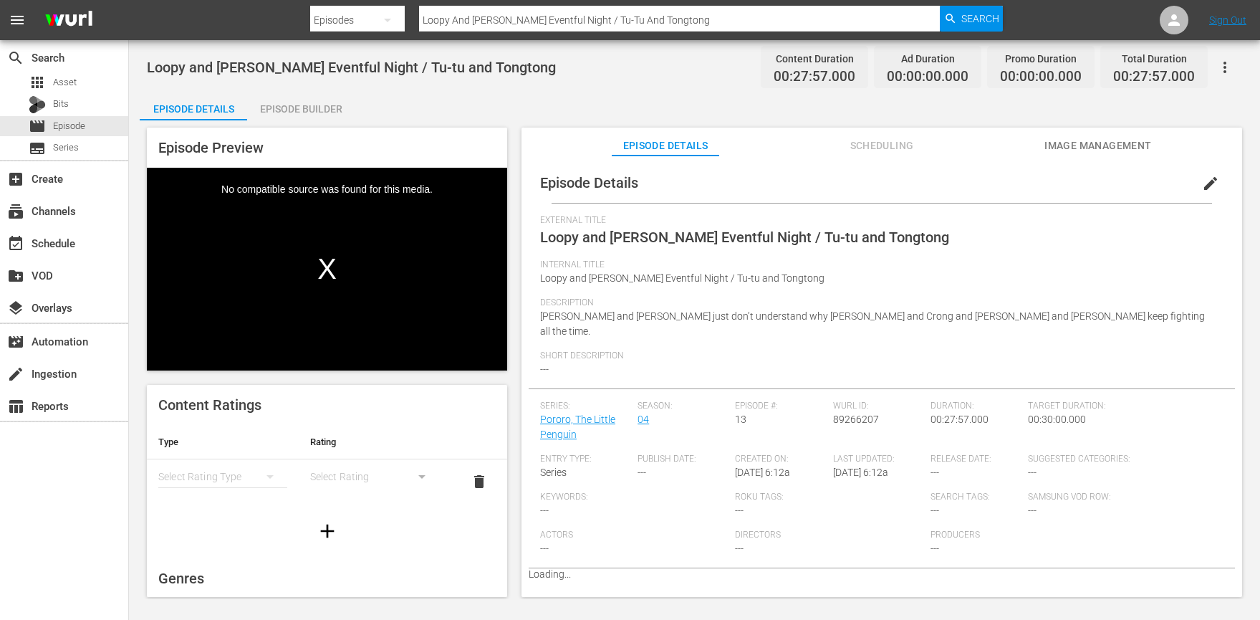
click at [1019, 419] on div "Duration: 00:27:57.000" at bounding box center [979, 427] width 97 height 53
drag, startPoint x: 974, startPoint y: 415, endPoint x: 939, endPoint y: 408, distance: 35.0
click at [943, 409] on div "Duration: 00:27:57.000" at bounding box center [979, 427] width 97 height 53
click at [939, 413] on span "00:27:57.000" at bounding box center [960, 418] width 58 height 11
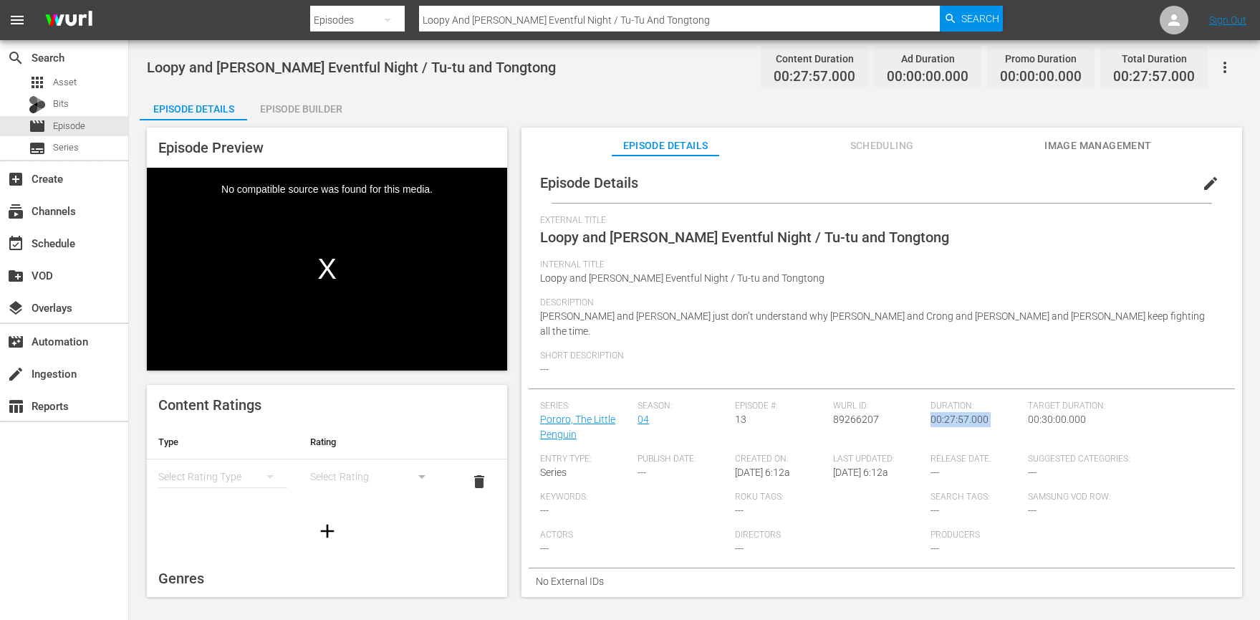
click at [939, 413] on span "00:27:57.000" at bounding box center [960, 418] width 58 height 11
copy span "00:27:57.000"
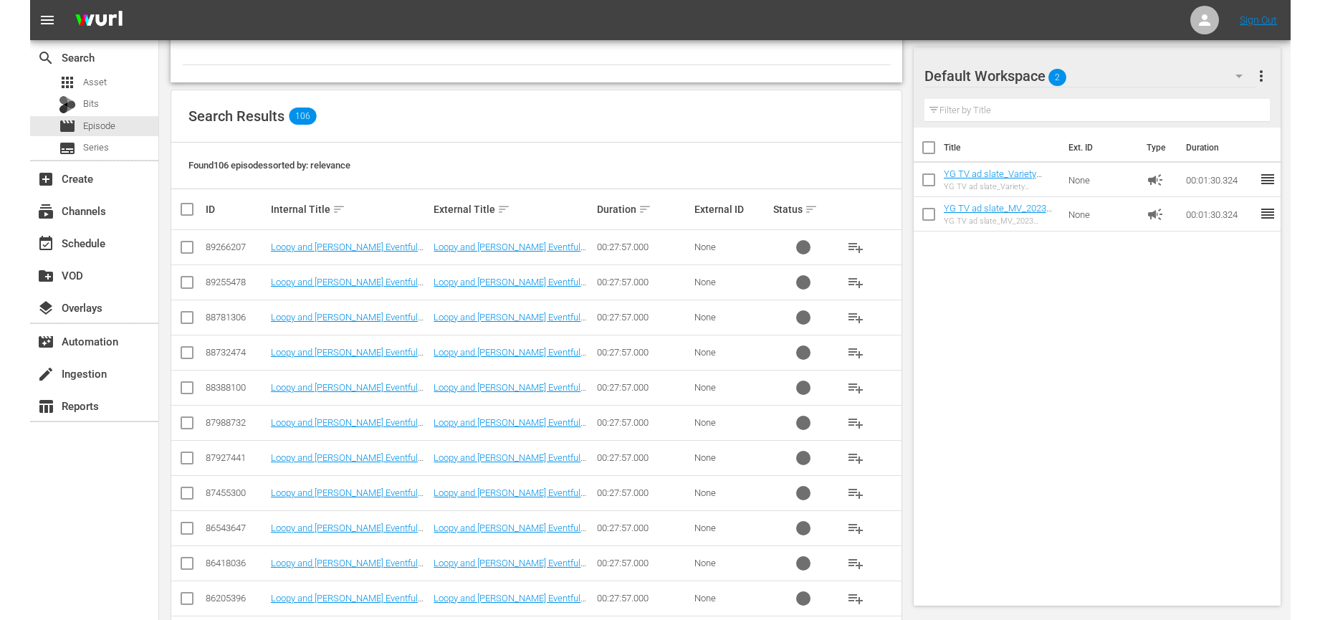
scroll to position [155, 0]
